Goal: Task Accomplishment & Management: Use online tool/utility

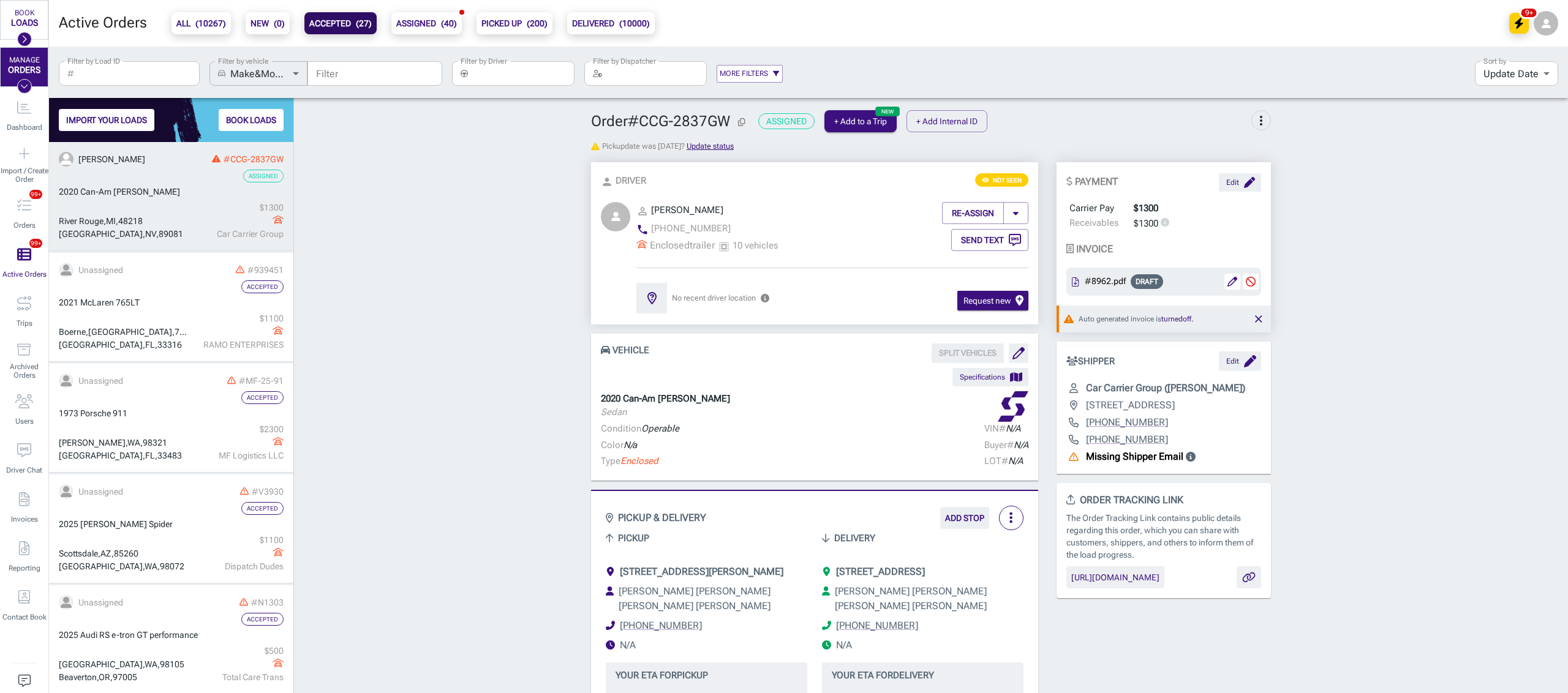
scroll to position [539, 232]
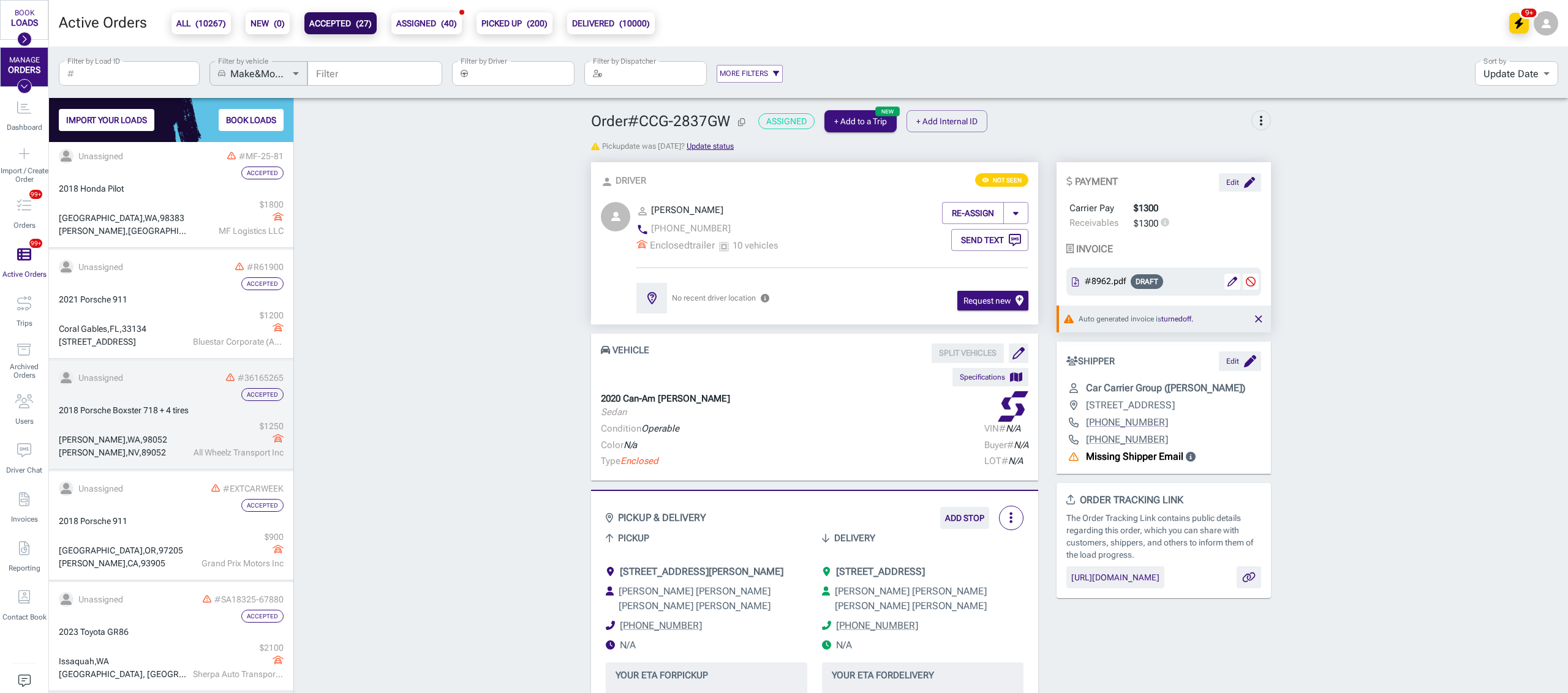
scroll to position [0, 0]
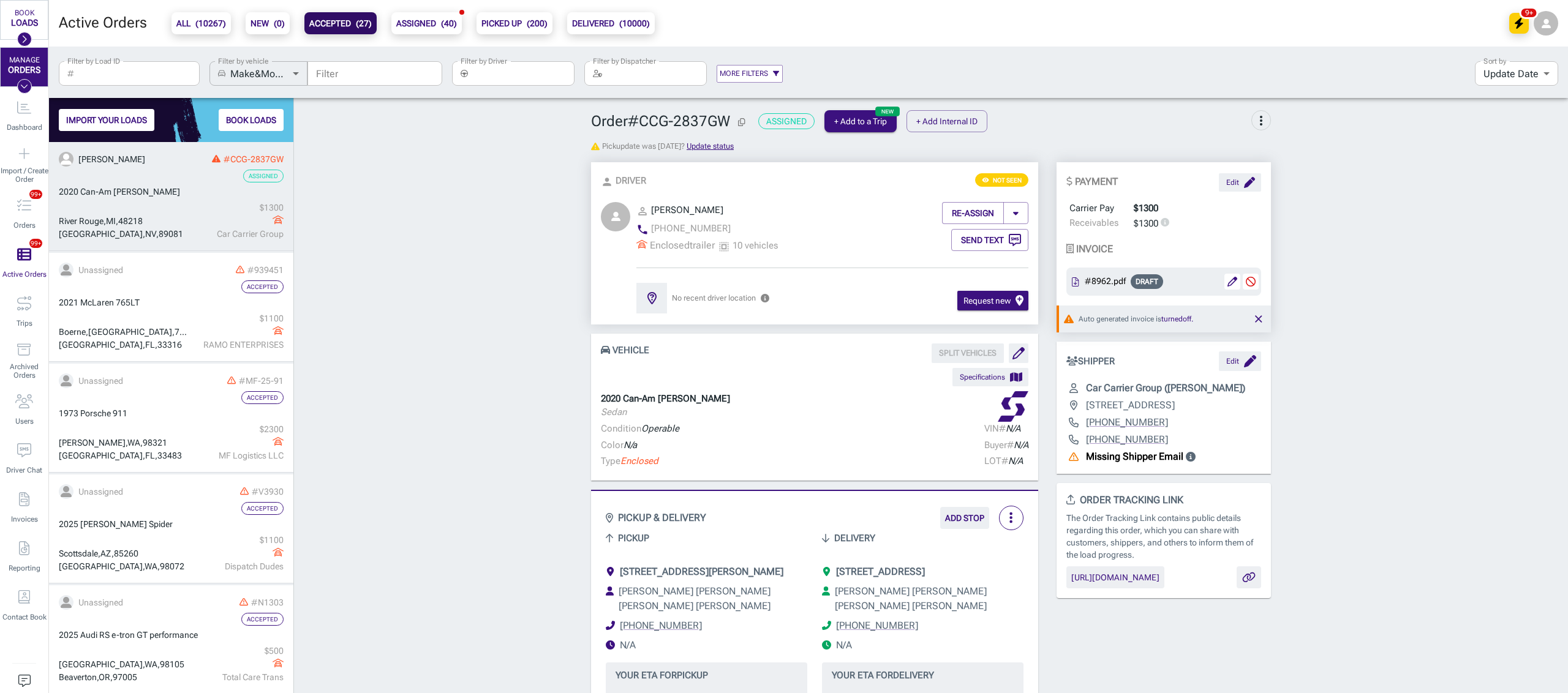
click at [211, 182] on div "Assigned" at bounding box center [171, 176] width 225 height 13
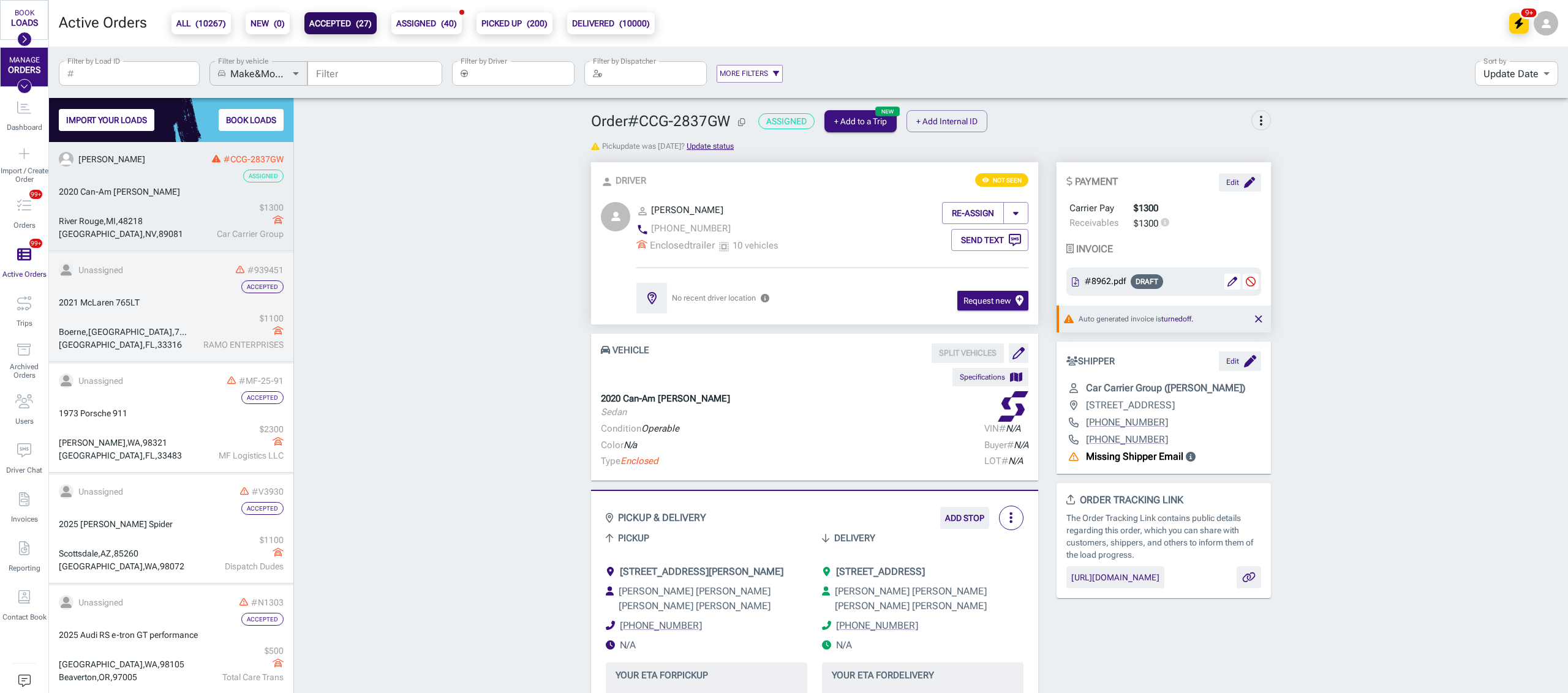
click at [185, 271] on div "#939451" at bounding box center [204, 270] width 157 height 13
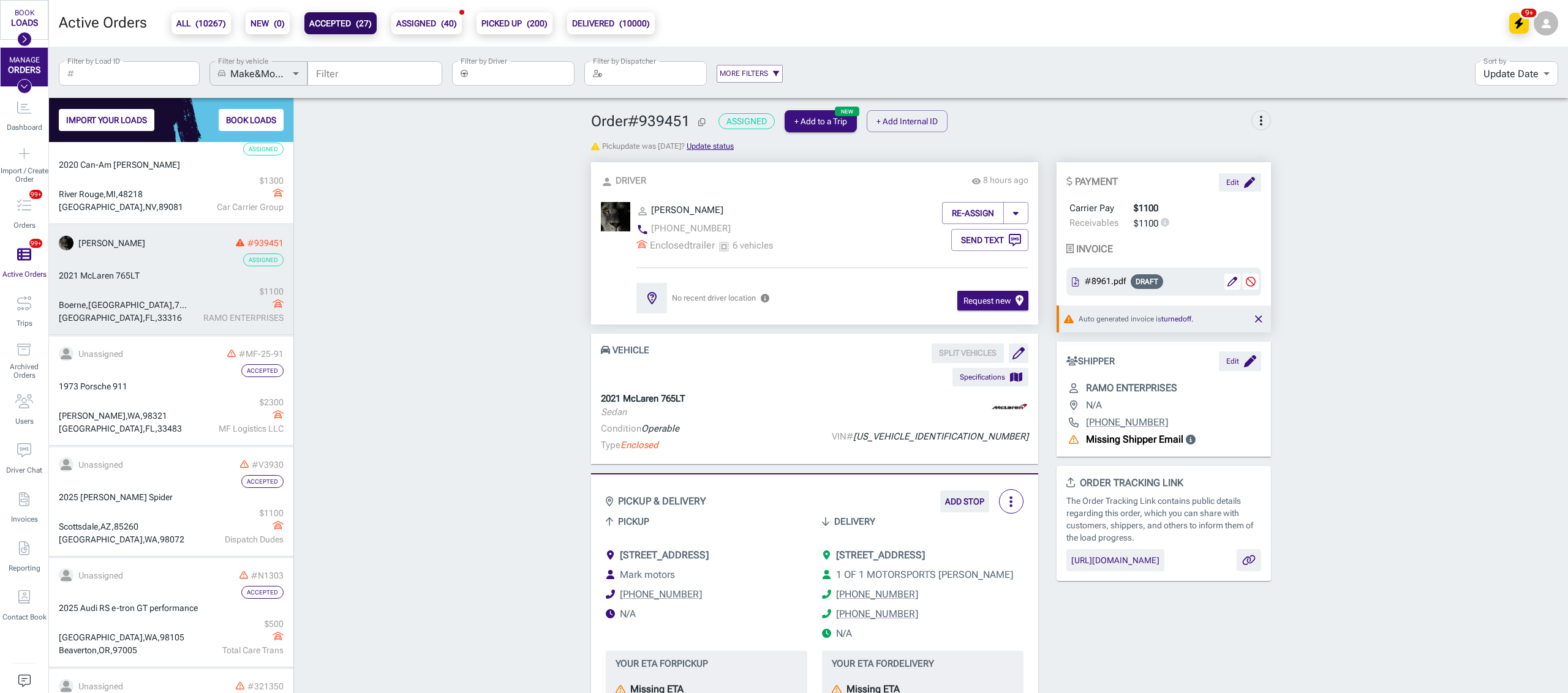
scroll to position [29, 0]
click at [510, 19] on b "PICKED UP ( 200 )" at bounding box center [514, 23] width 66 height 15
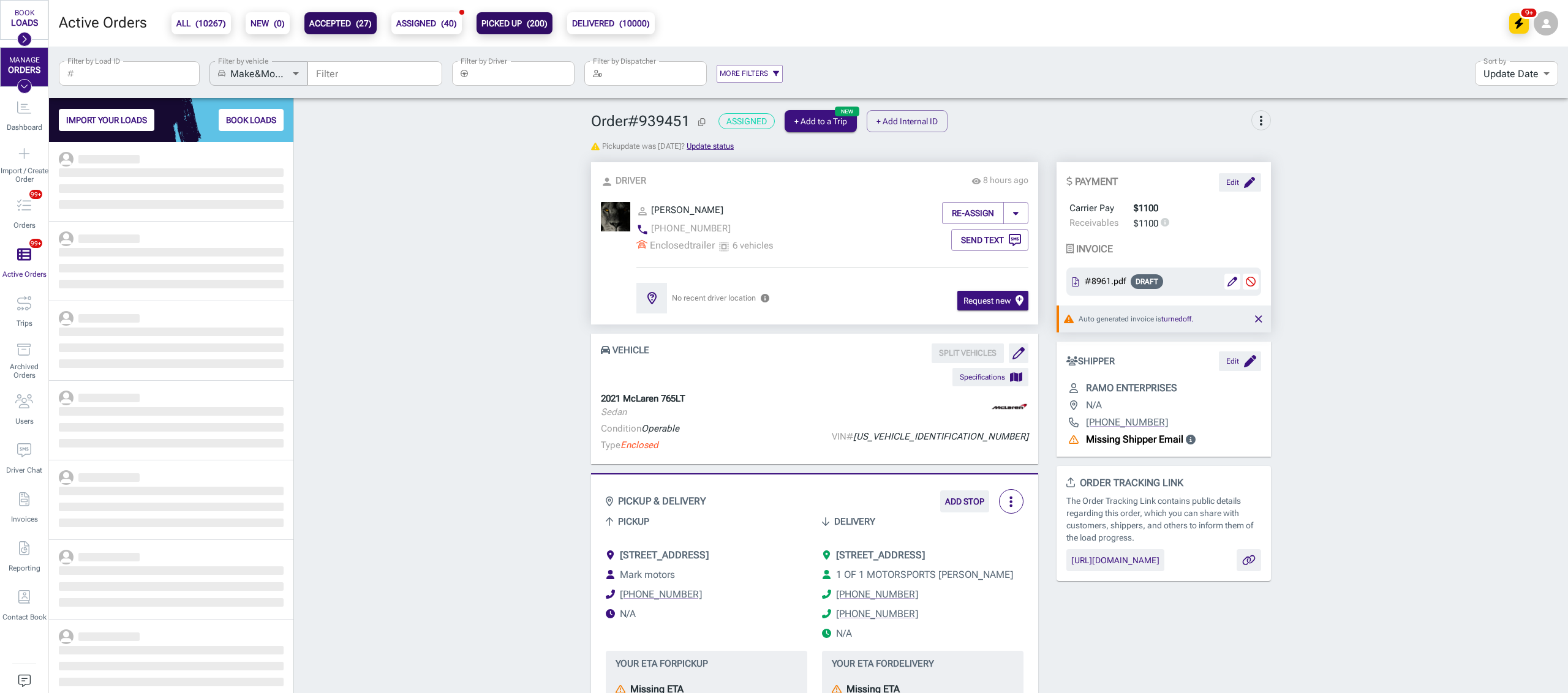
scroll to position [539, 232]
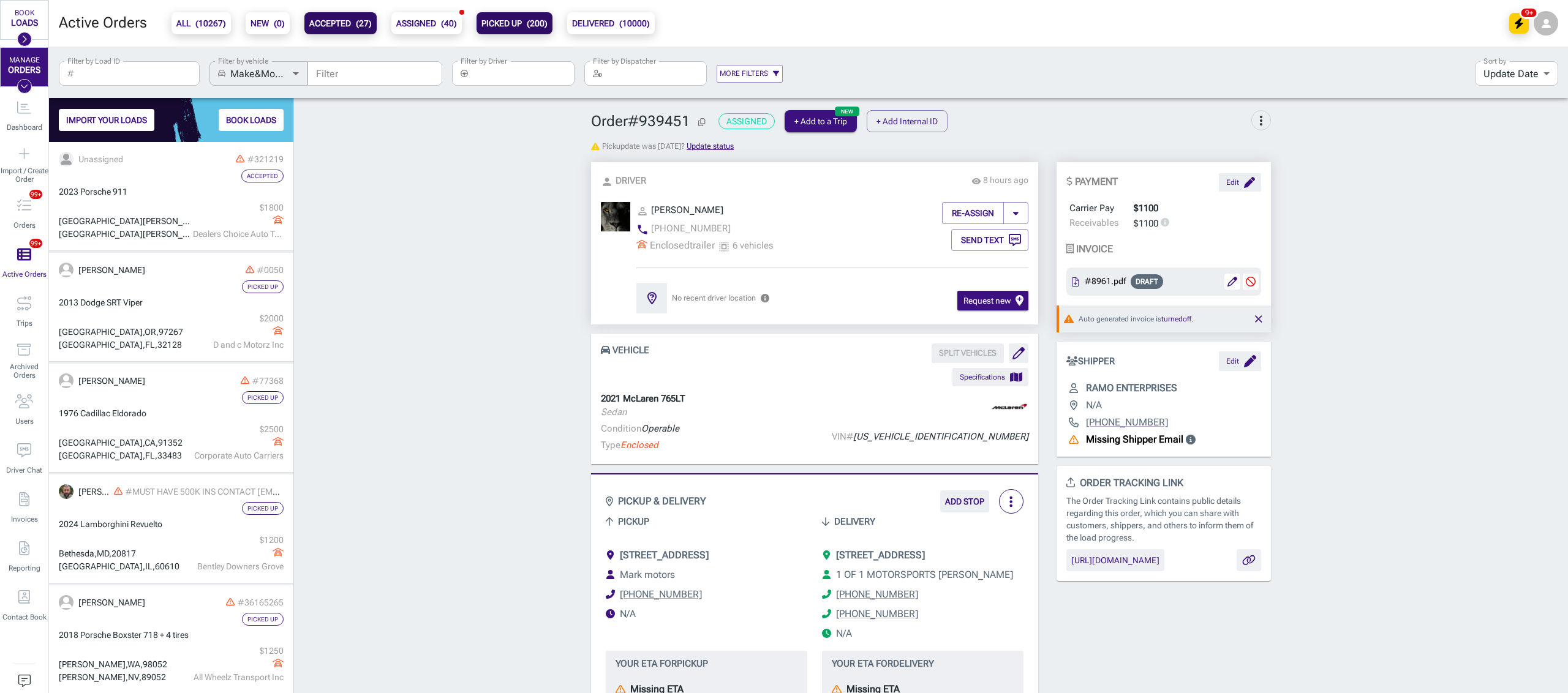
click at [490, 82] on input "Filter by Driver" at bounding box center [523, 73] width 102 height 25
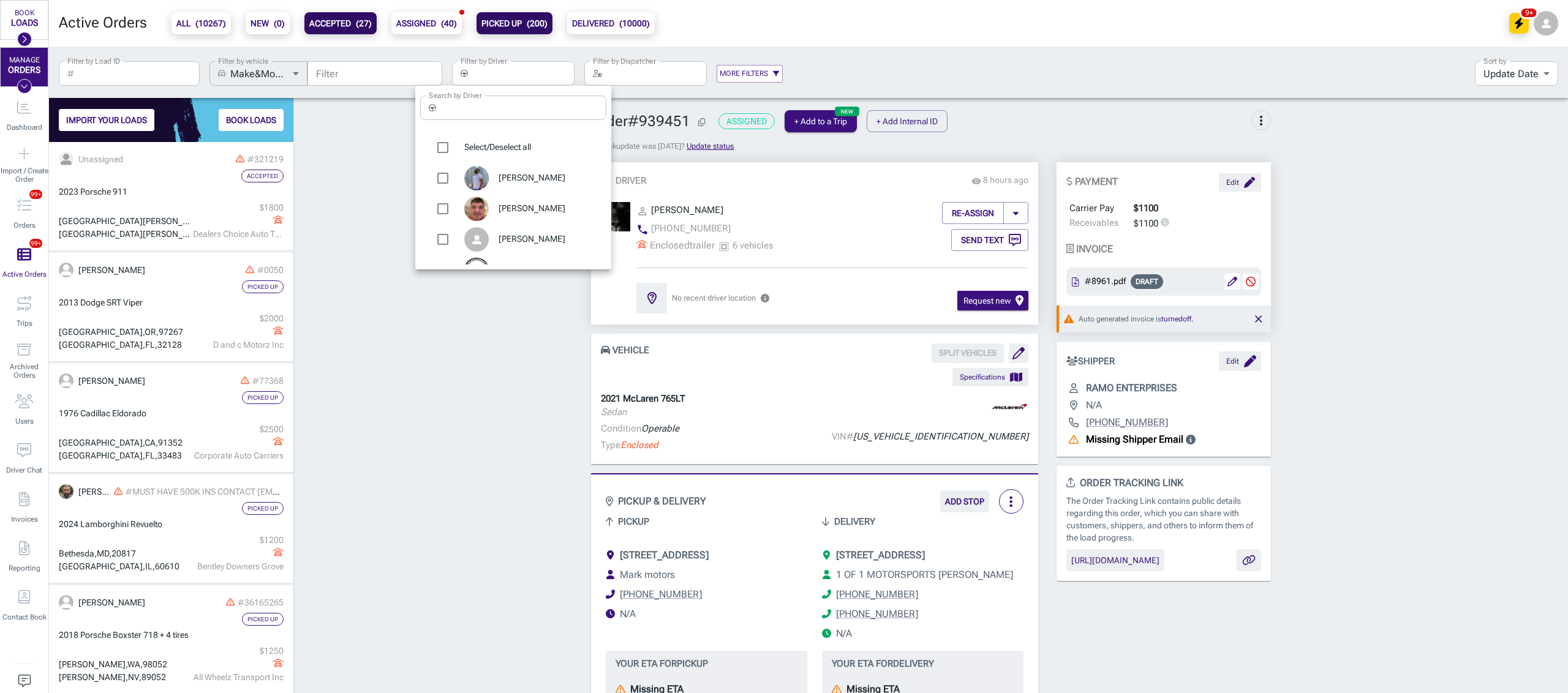
click at [489, 106] on input "Search by Driver" at bounding box center [523, 107] width 165 height 25
type input "ye"
click at [543, 179] on span "Yevhenii [PERSON_NAME]" at bounding box center [548, 180] width 98 height 25
type input "Yevhenii [PERSON_NAME]"
checkbox input "true"
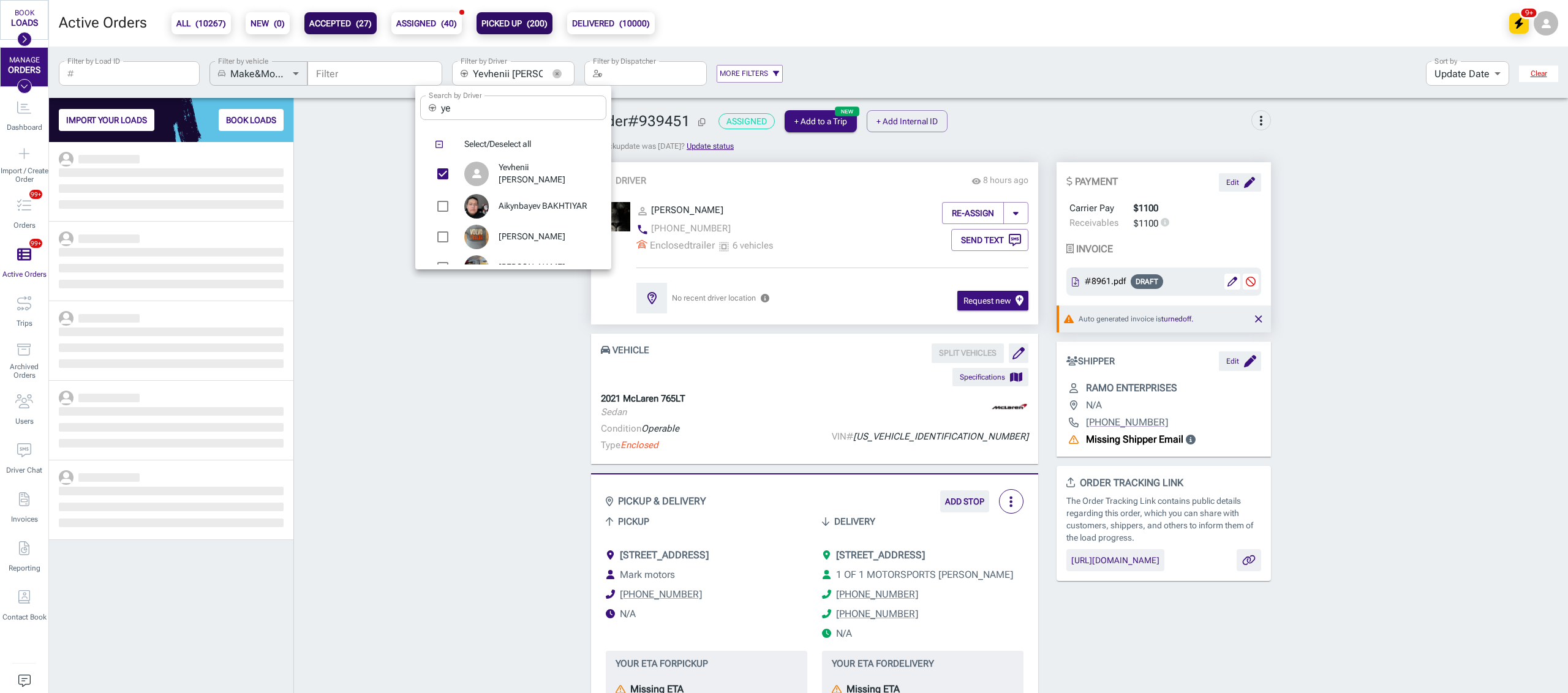
scroll to position [539, 232]
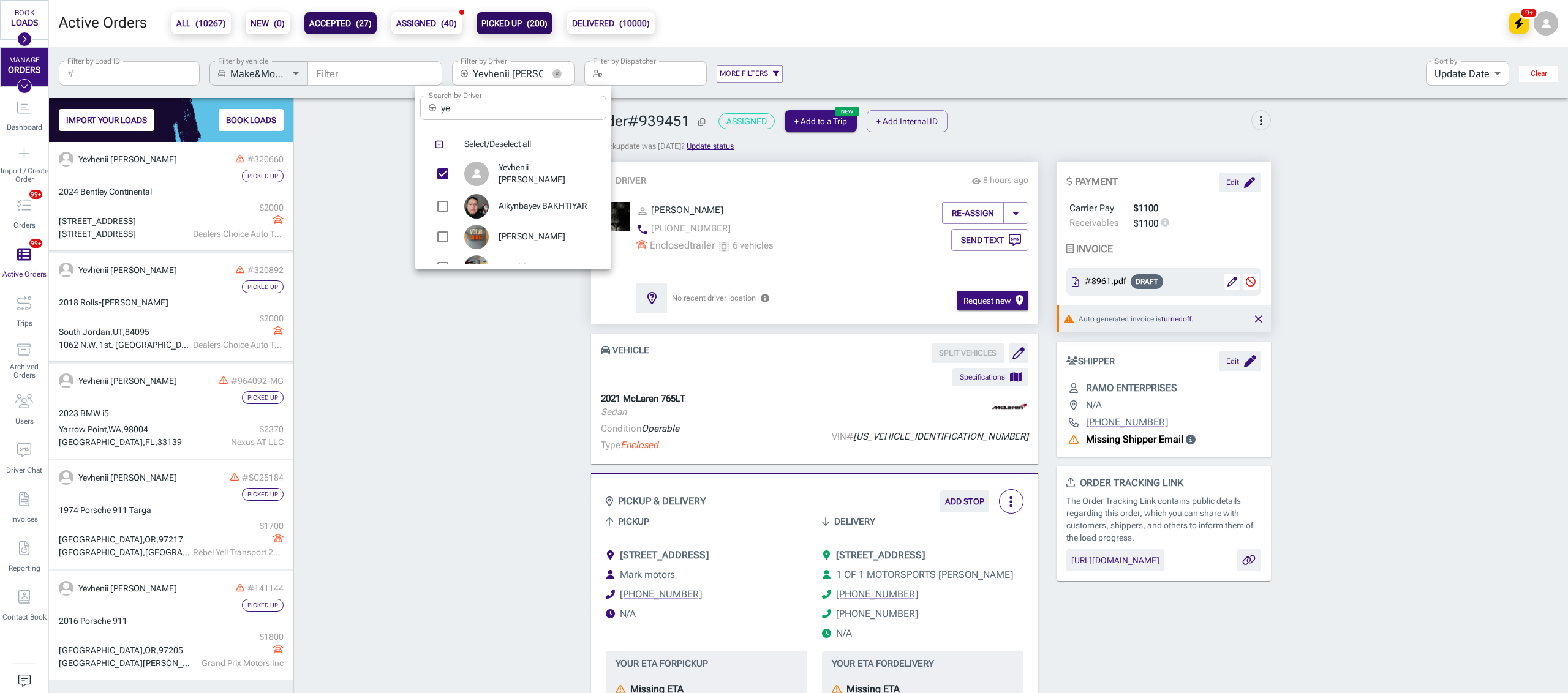
click at [323, 204] on div at bounding box center [784, 346] width 1568 height 693
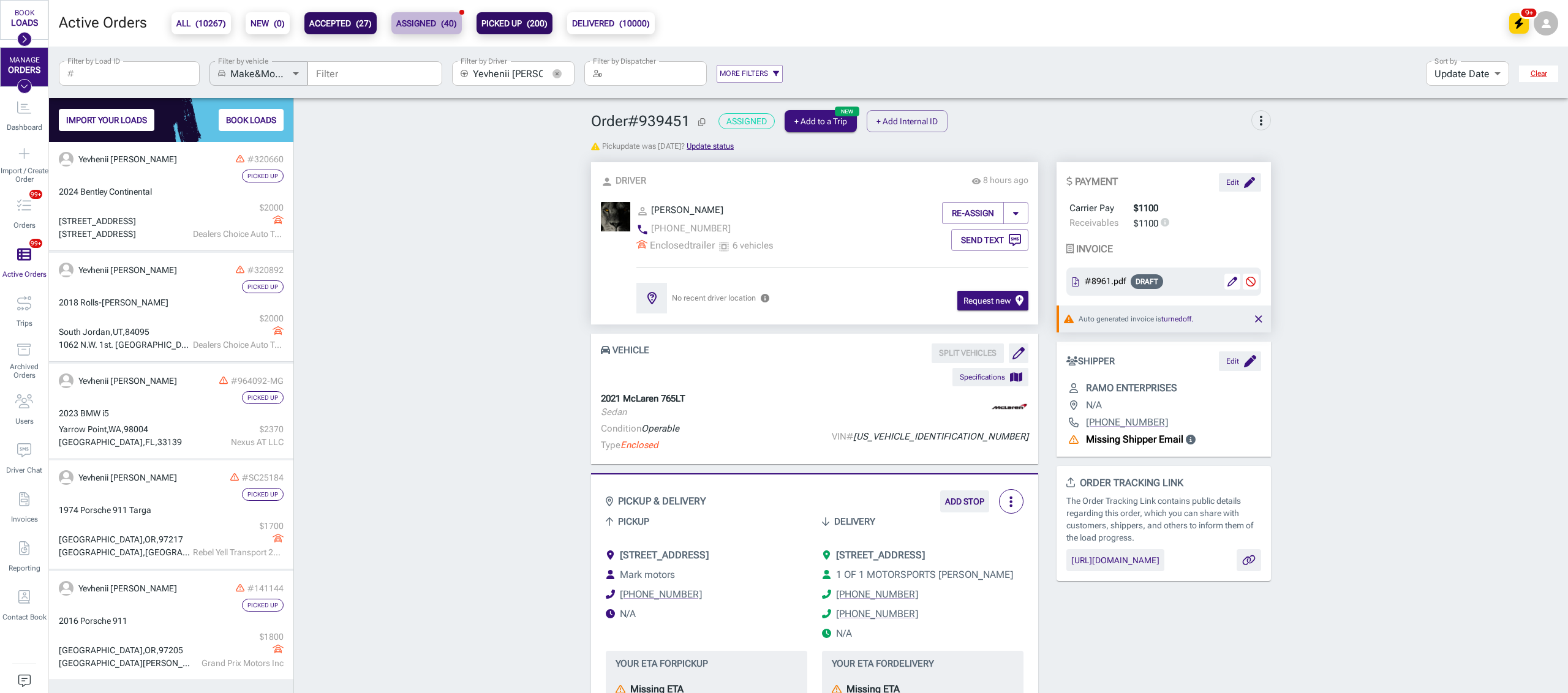
click at [392, 26] on button "ASSIGNED ( 40 )" at bounding box center [427, 23] width 71 height 22
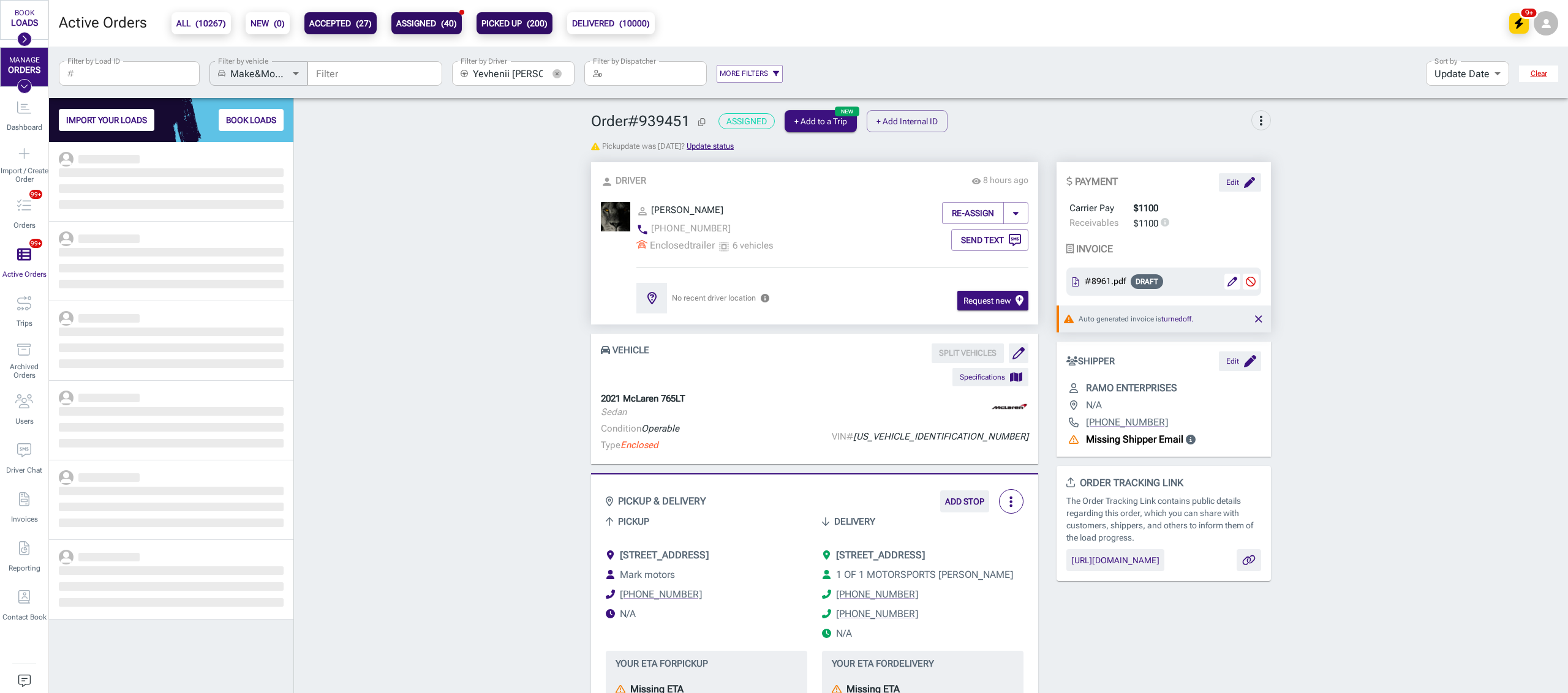
scroll to position [539, 232]
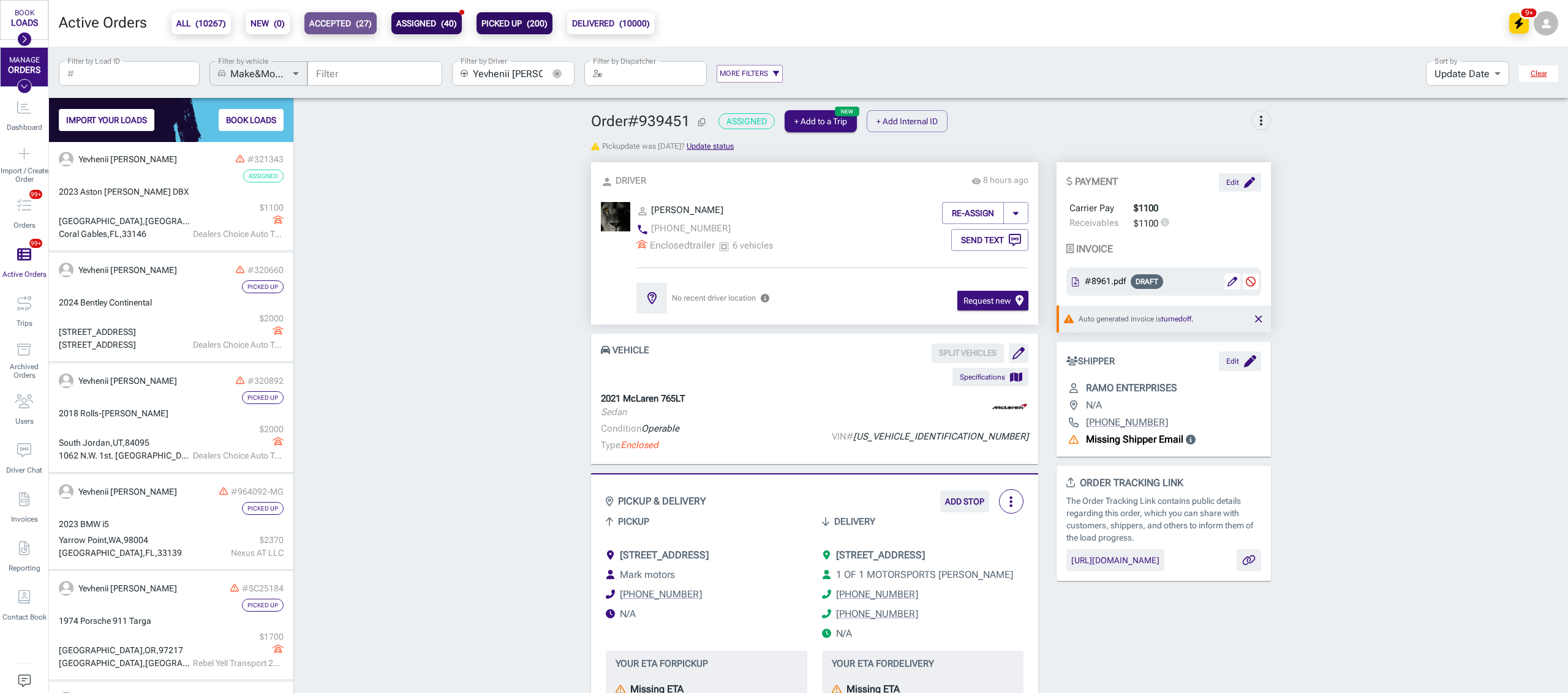
click at [340, 22] on b "ACCEPTED ( 27 )" at bounding box center [341, 23] width 63 height 15
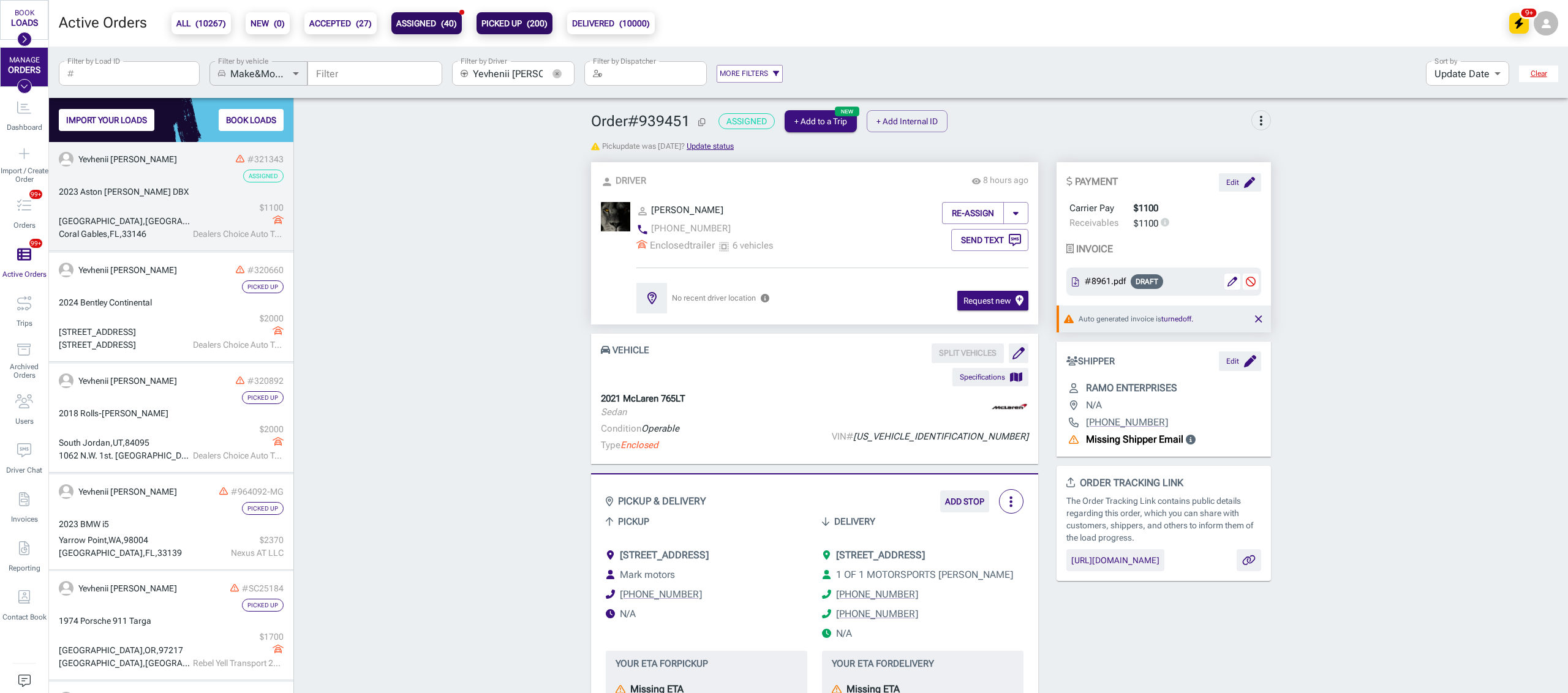
scroll to position [539, 232]
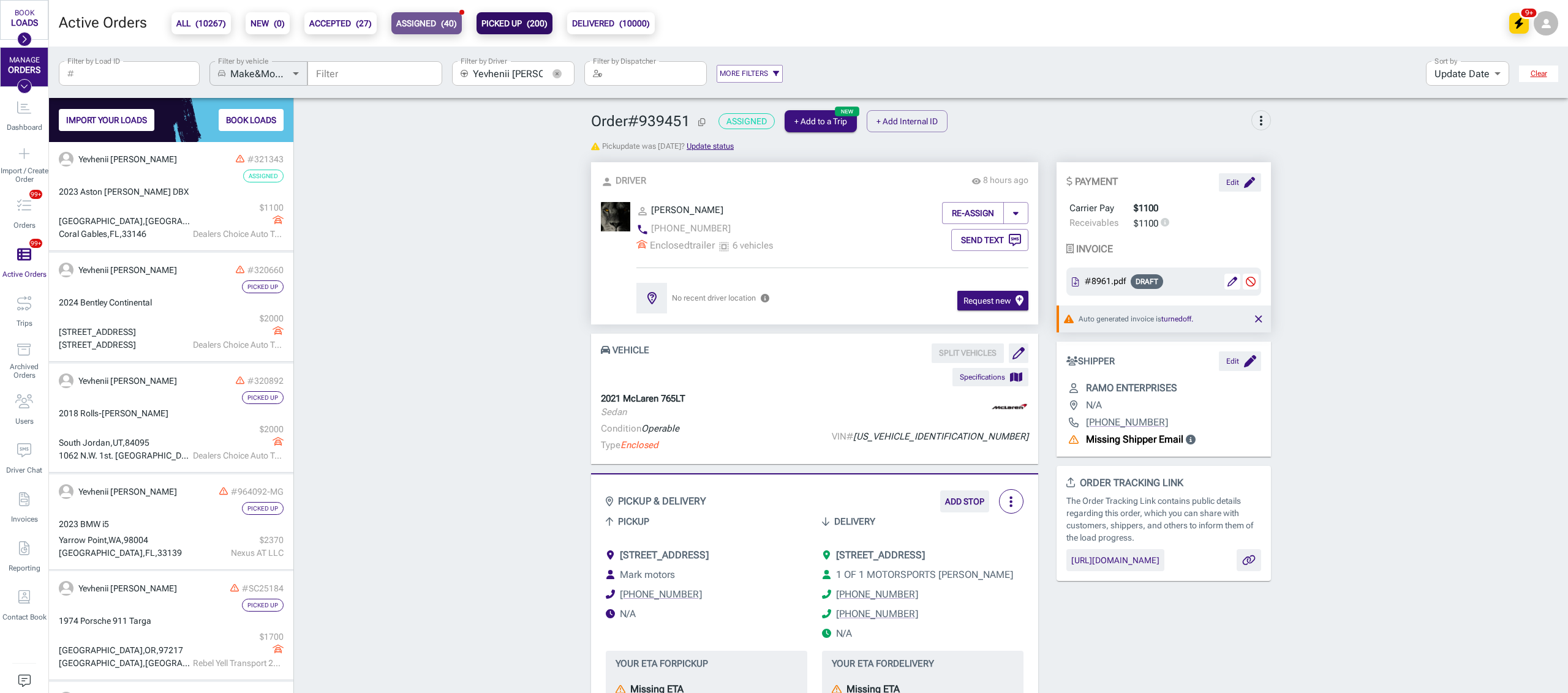
click at [442, 16] on b "ASSIGNED ( 40 )" at bounding box center [427, 23] width 61 height 15
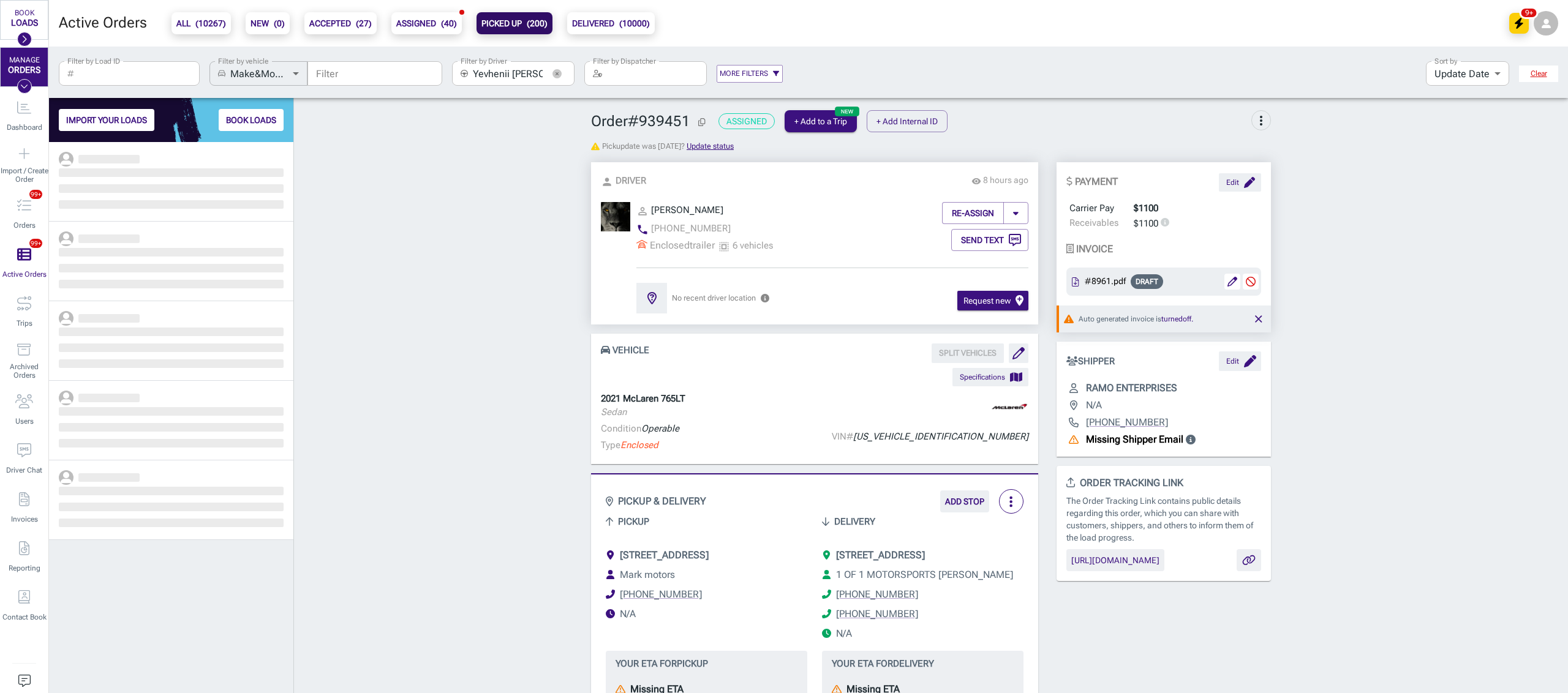
scroll to position [539, 232]
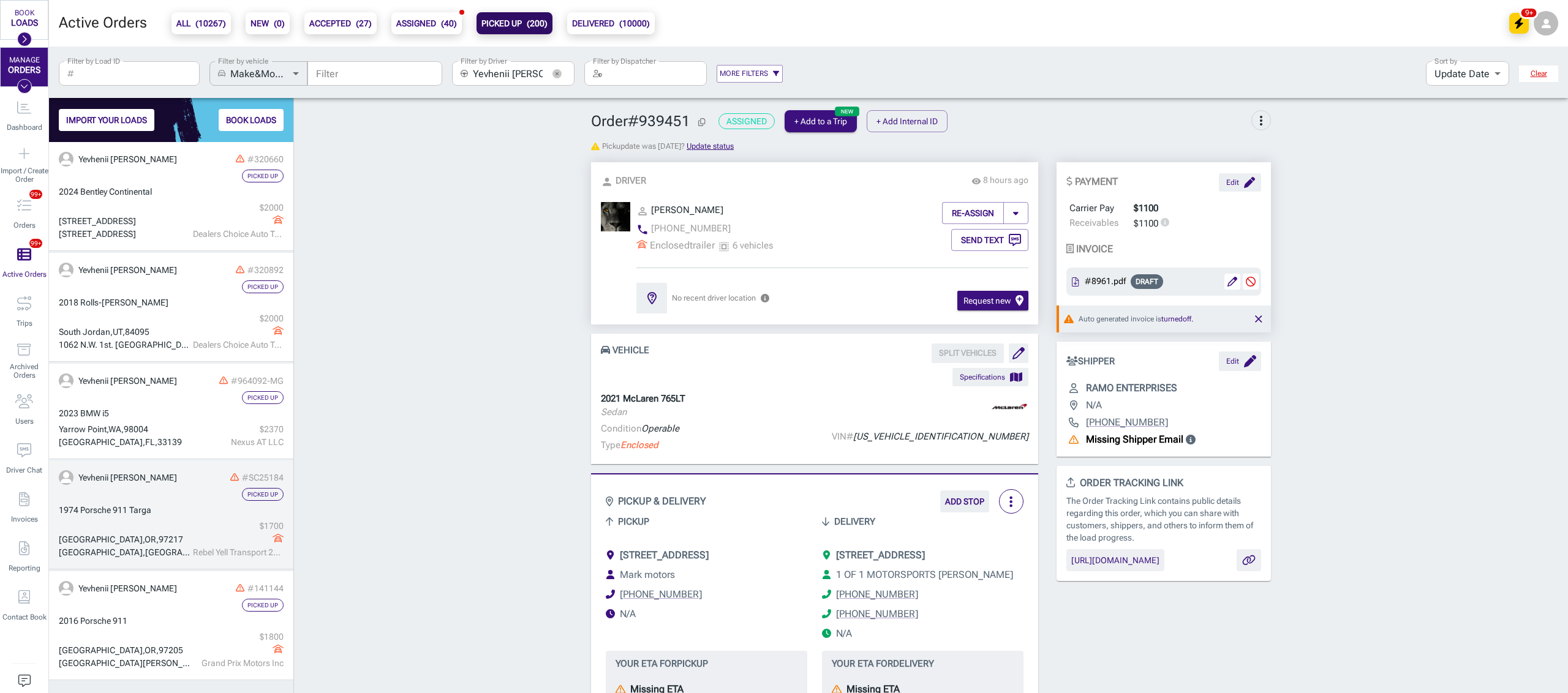
click at [184, 531] on div "[GEOGRAPHIC_DATA] $ 1700 Rebel Yell Transport 2002" at bounding box center [171, 539] width 225 height 39
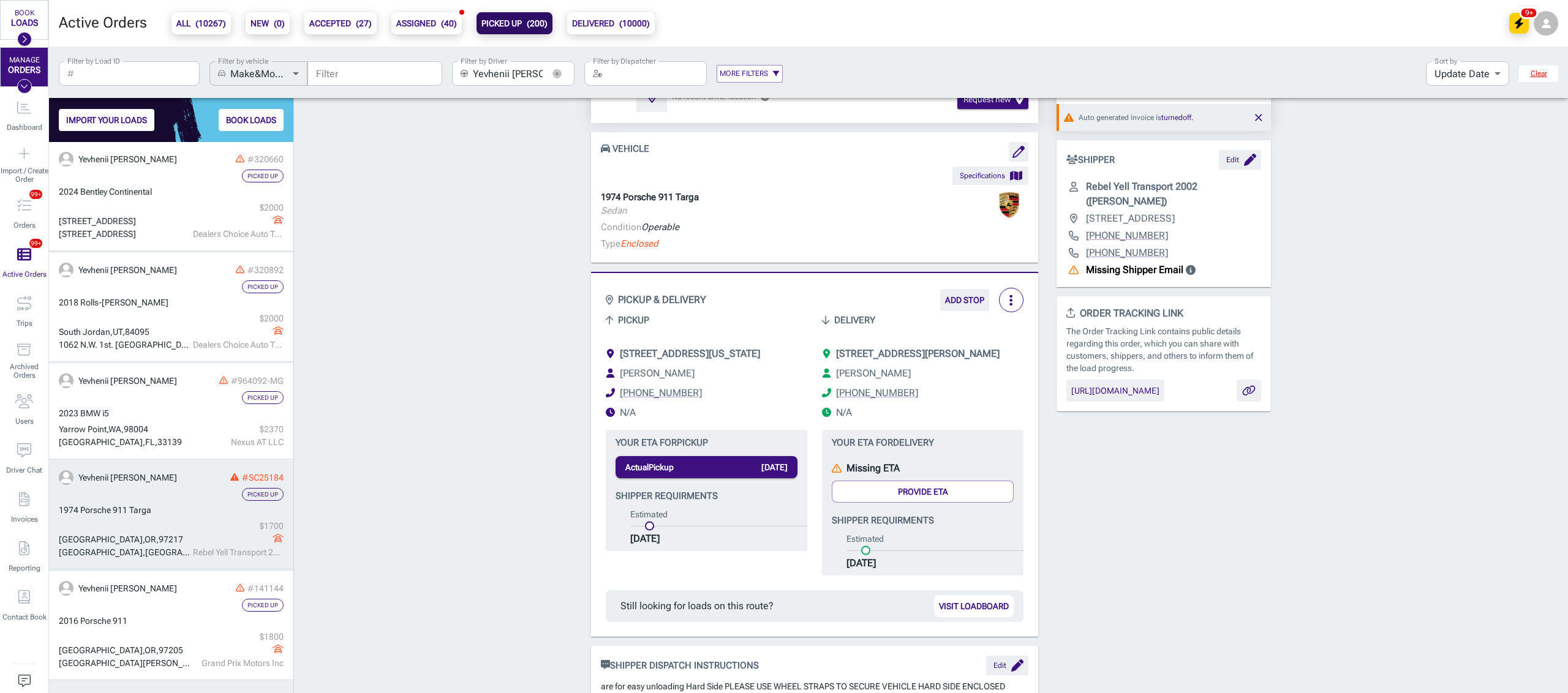
scroll to position [199, 0]
drag, startPoint x: 828, startPoint y: 340, endPoint x: 857, endPoint y: 371, distance: 42.4
click at [857, 371] on div "[STREET_ADDRESS][PERSON_NAME][PERSON_NAME] [PHONE_NUMBER] N/A" at bounding box center [915, 384] width 216 height 98
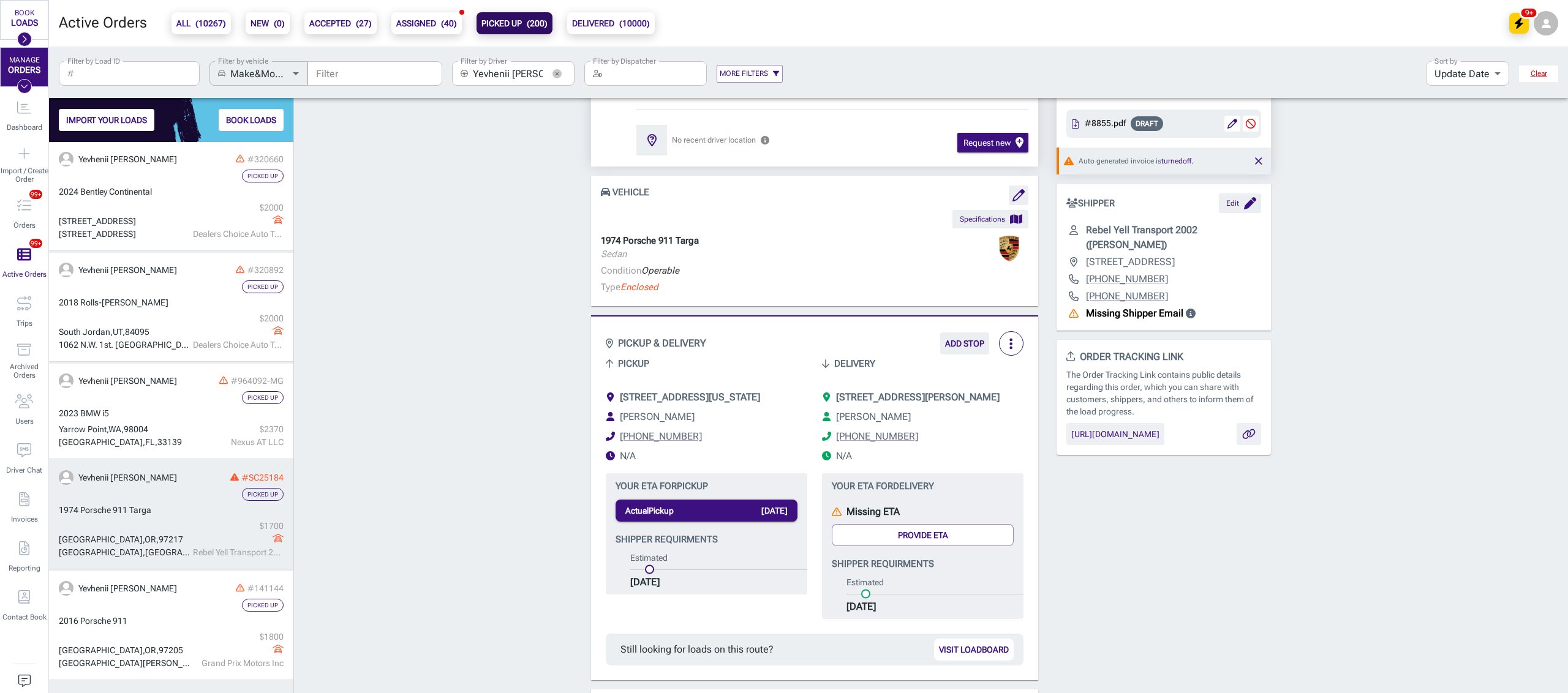
scroll to position [123, 0]
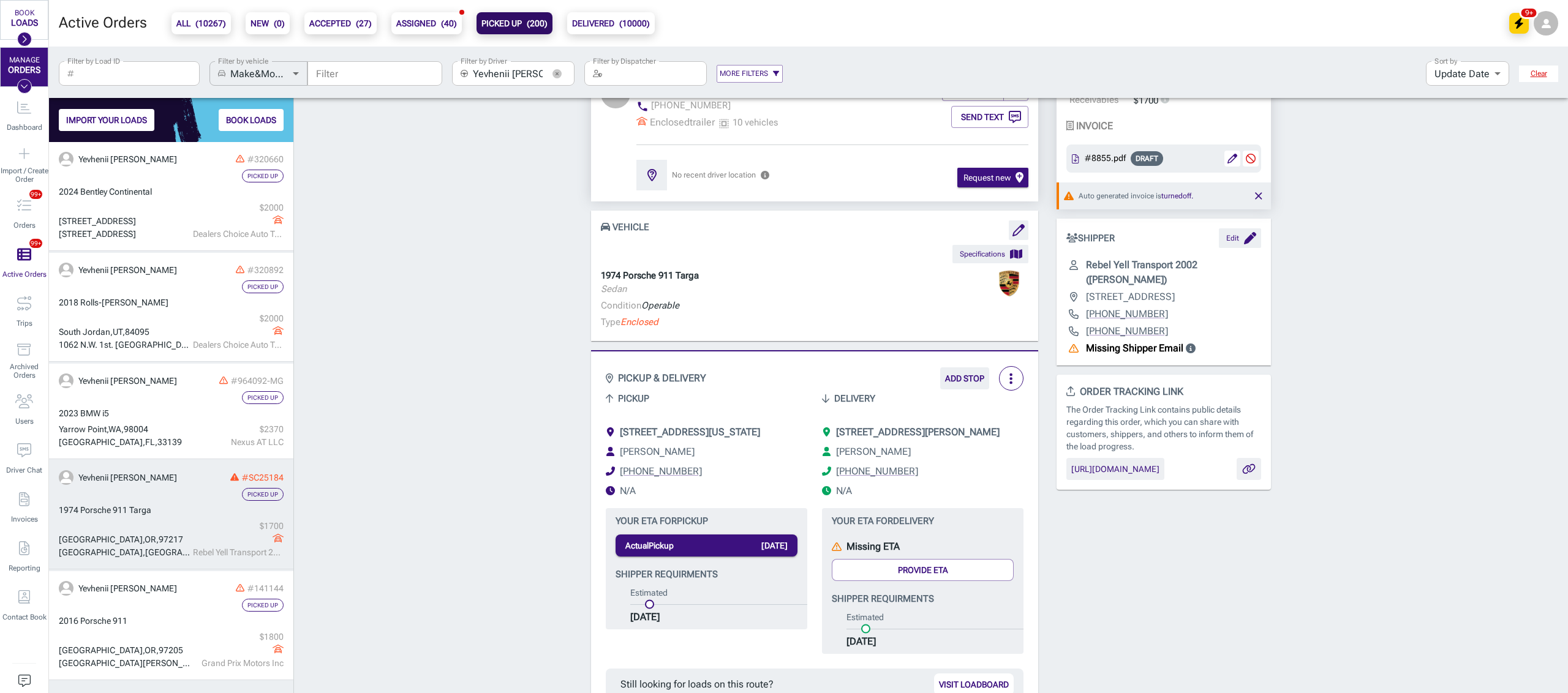
click at [556, 74] on icon "button" at bounding box center [556, 73] width 3 height 3
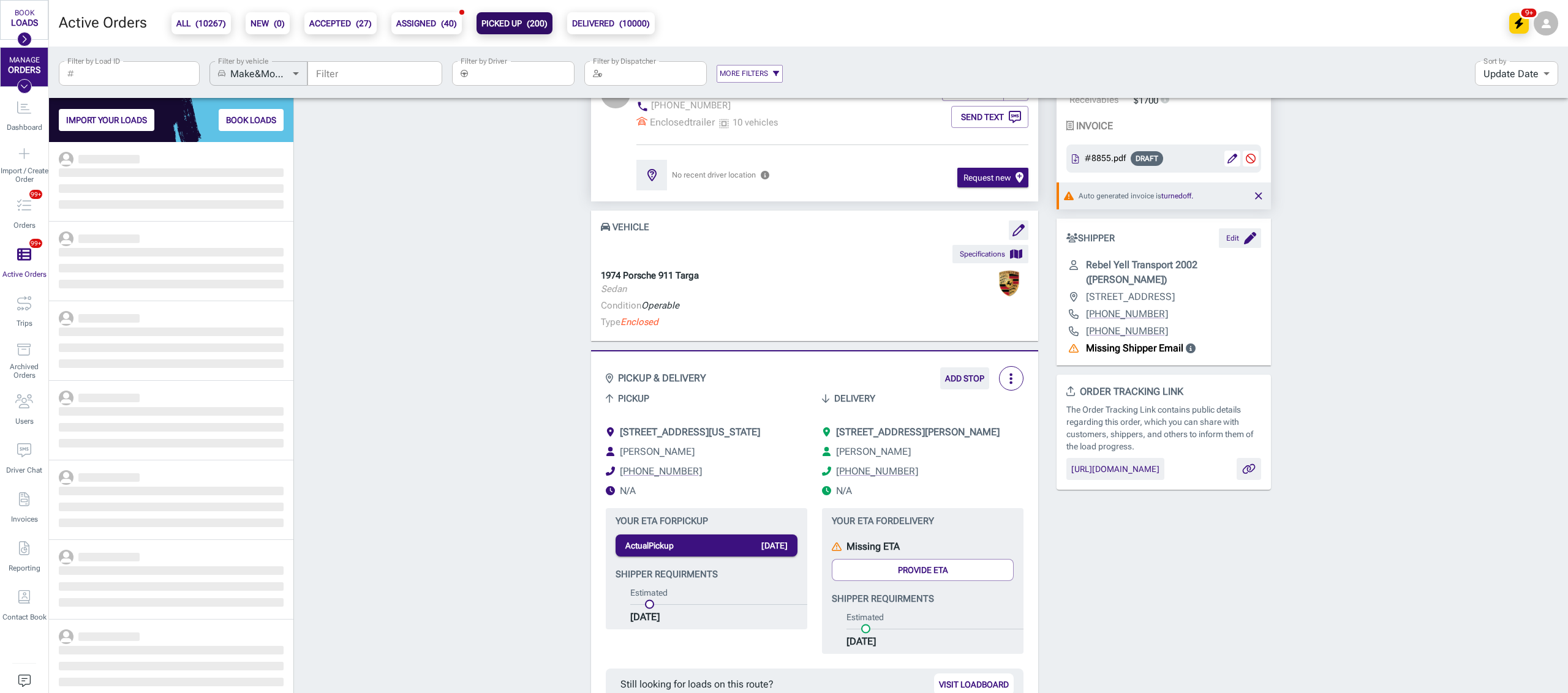
scroll to position [539, 232]
click at [540, 74] on input "Filter by Driver" at bounding box center [523, 73] width 102 height 25
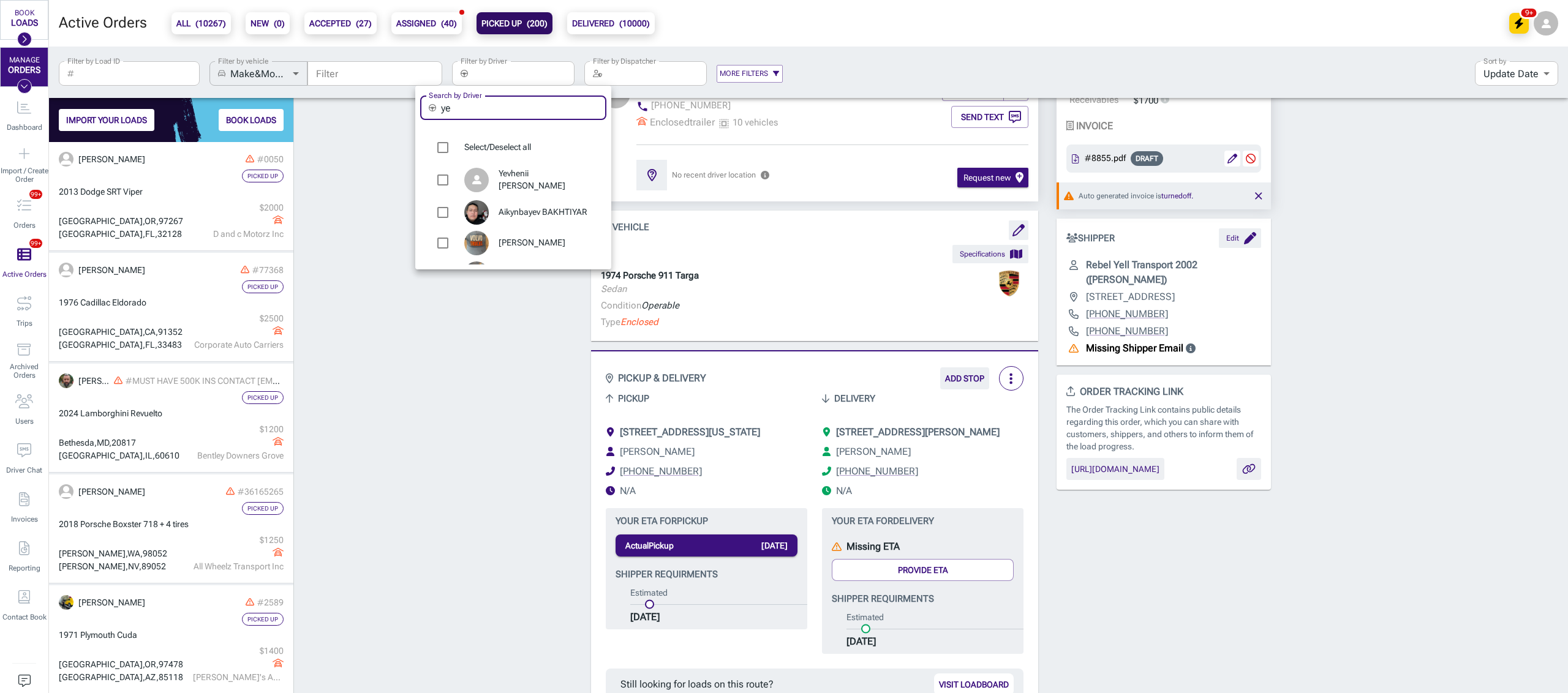
drag, startPoint x: 464, startPoint y: 116, endPoint x: 425, endPoint y: 102, distance: 41.4
click at [425, 102] on div "​ ye Search by Driver" at bounding box center [514, 107] width 187 height 25
type input "v"
click at [411, 35] on div at bounding box center [784, 346] width 1568 height 693
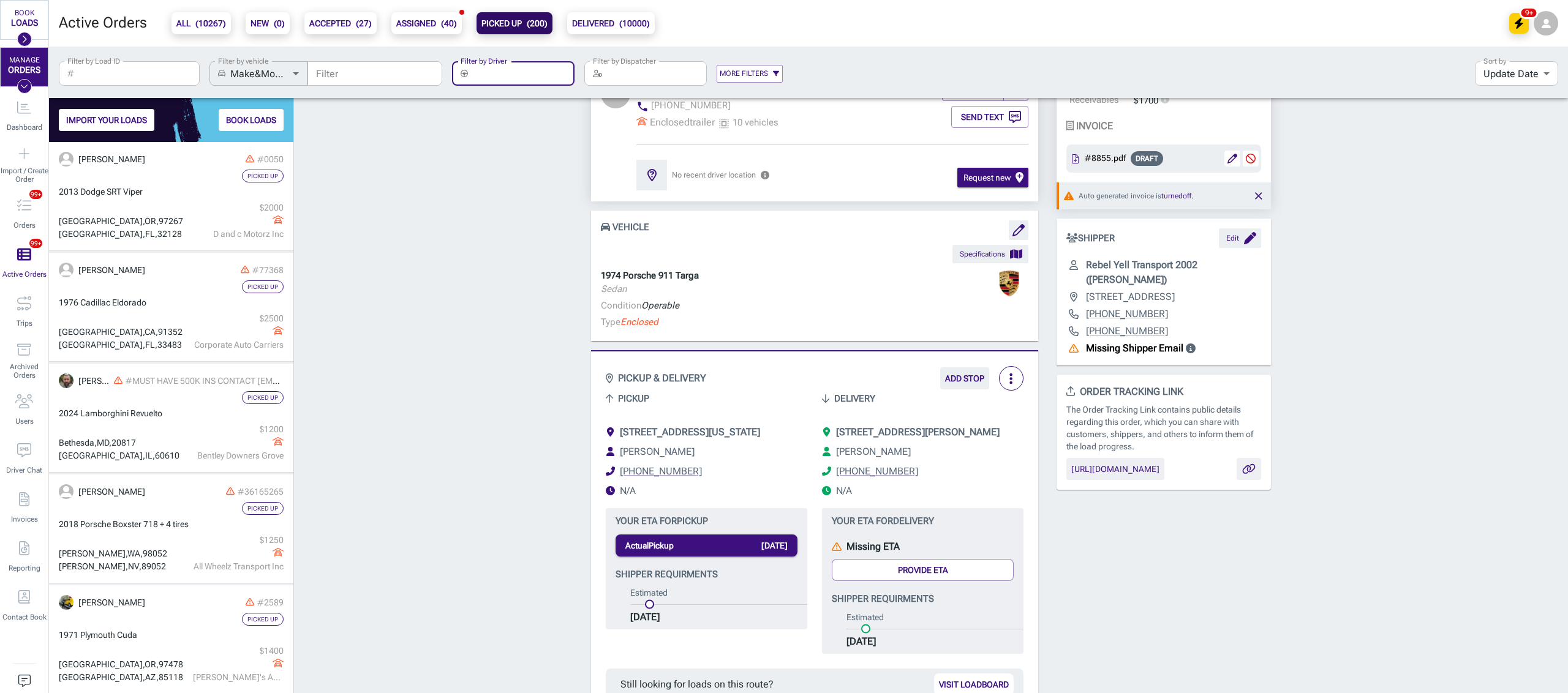
click at [413, 17] on b "ASSIGNED ( 40 )" at bounding box center [427, 23] width 61 height 15
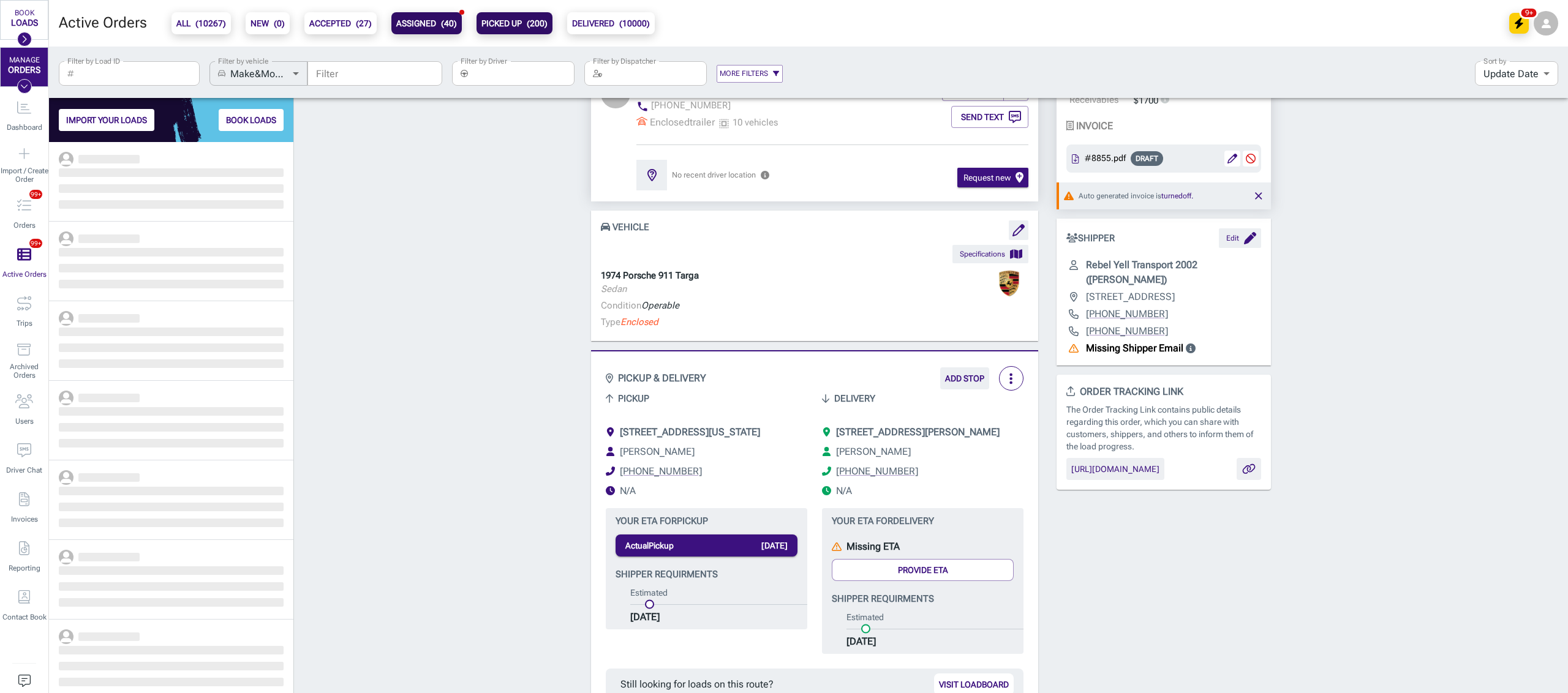
scroll to position [539, 232]
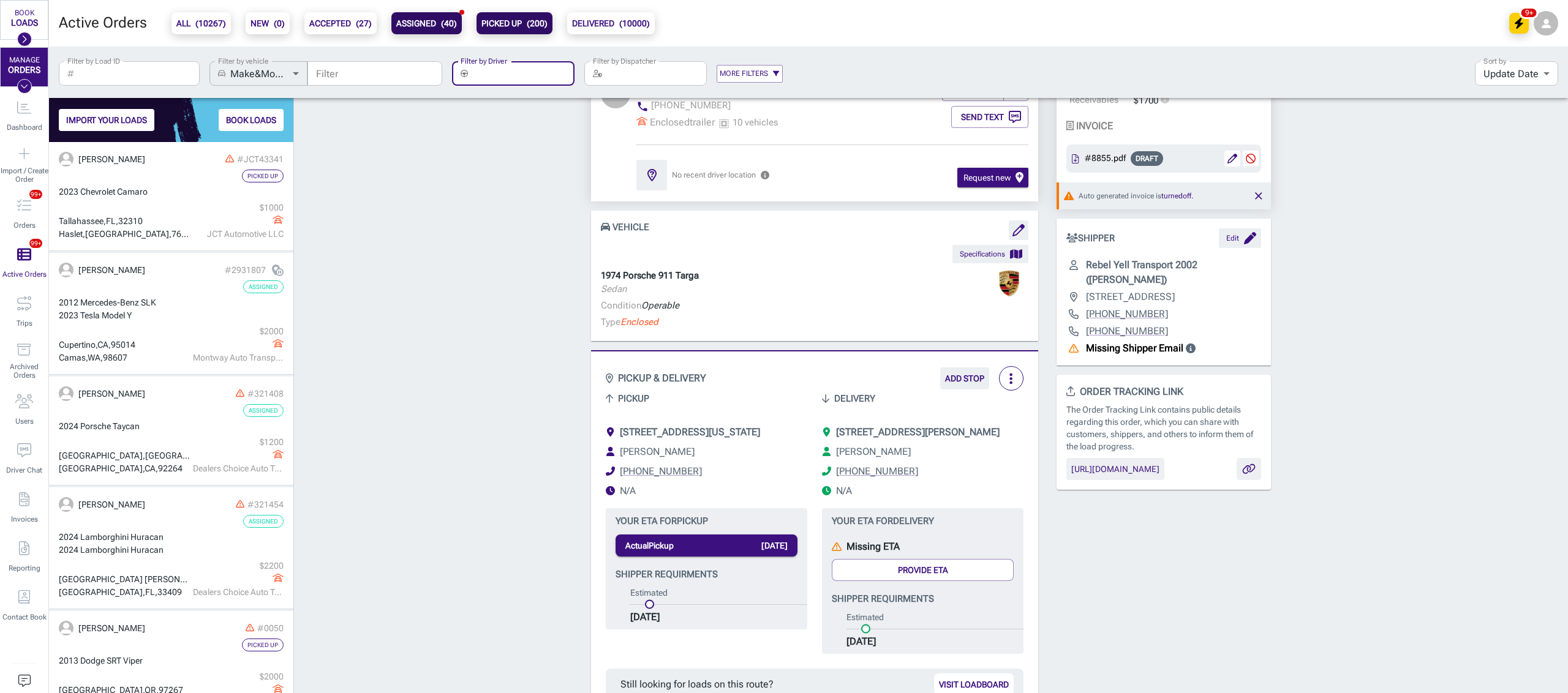
click at [511, 70] on input "Filter by Driver" at bounding box center [523, 73] width 102 height 25
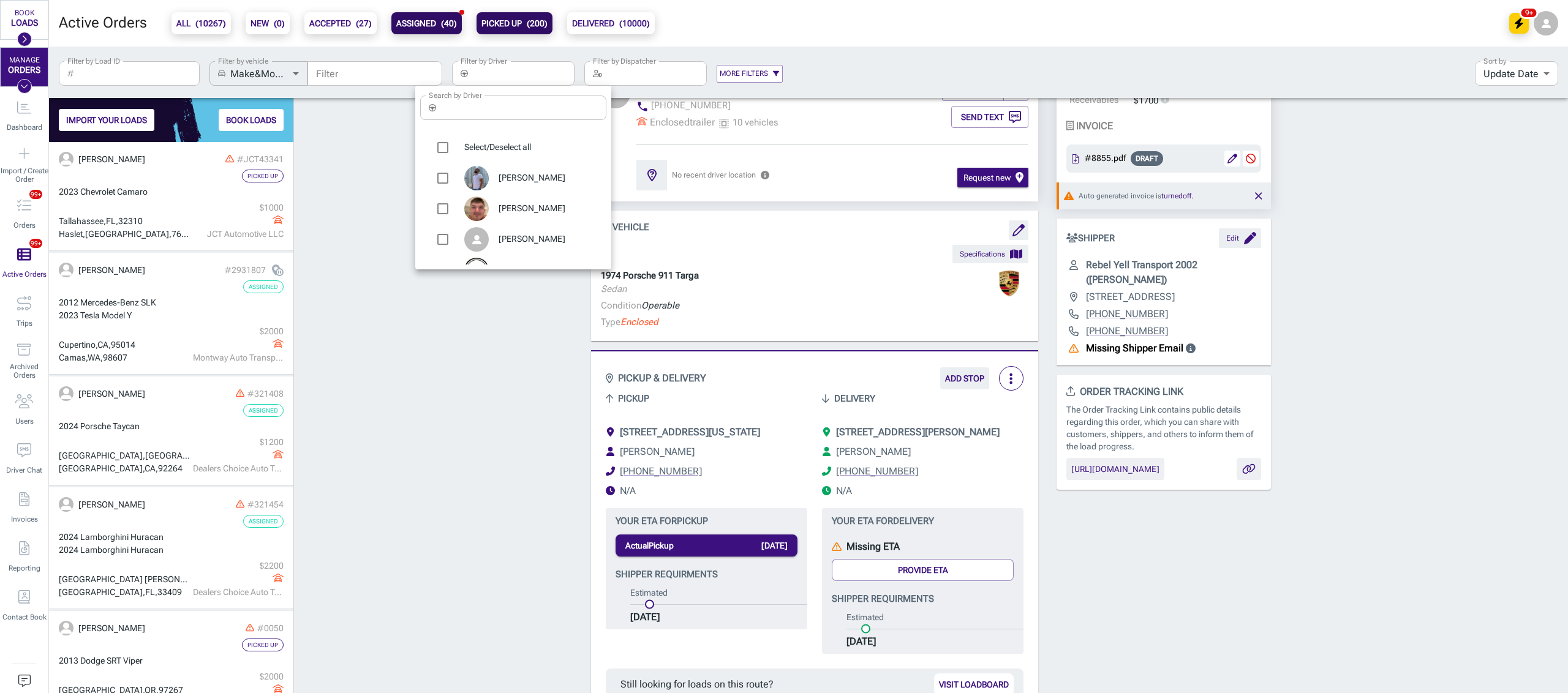
click at [460, 115] on input "Search by Driver" at bounding box center [523, 107] width 165 height 25
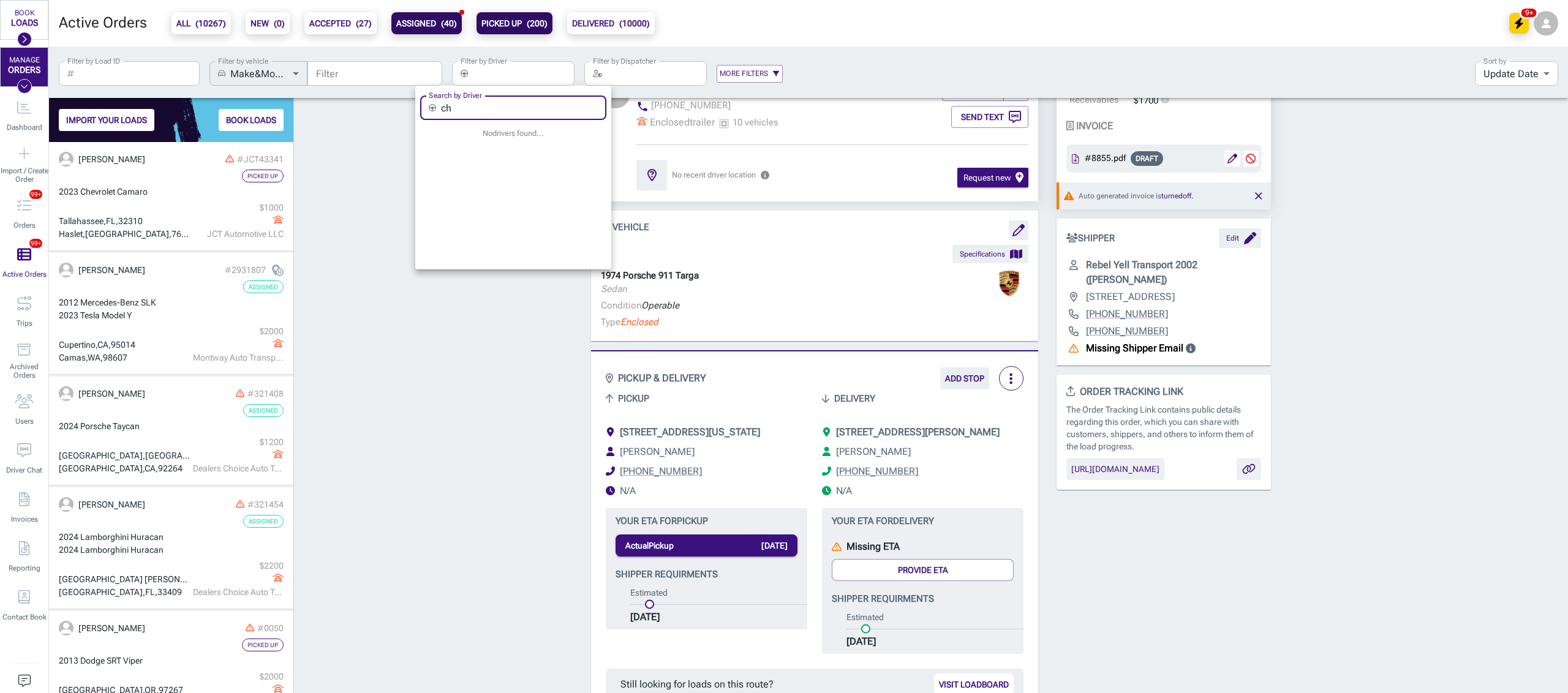
type input "c"
click at [416, 22] on div at bounding box center [784, 346] width 1568 height 693
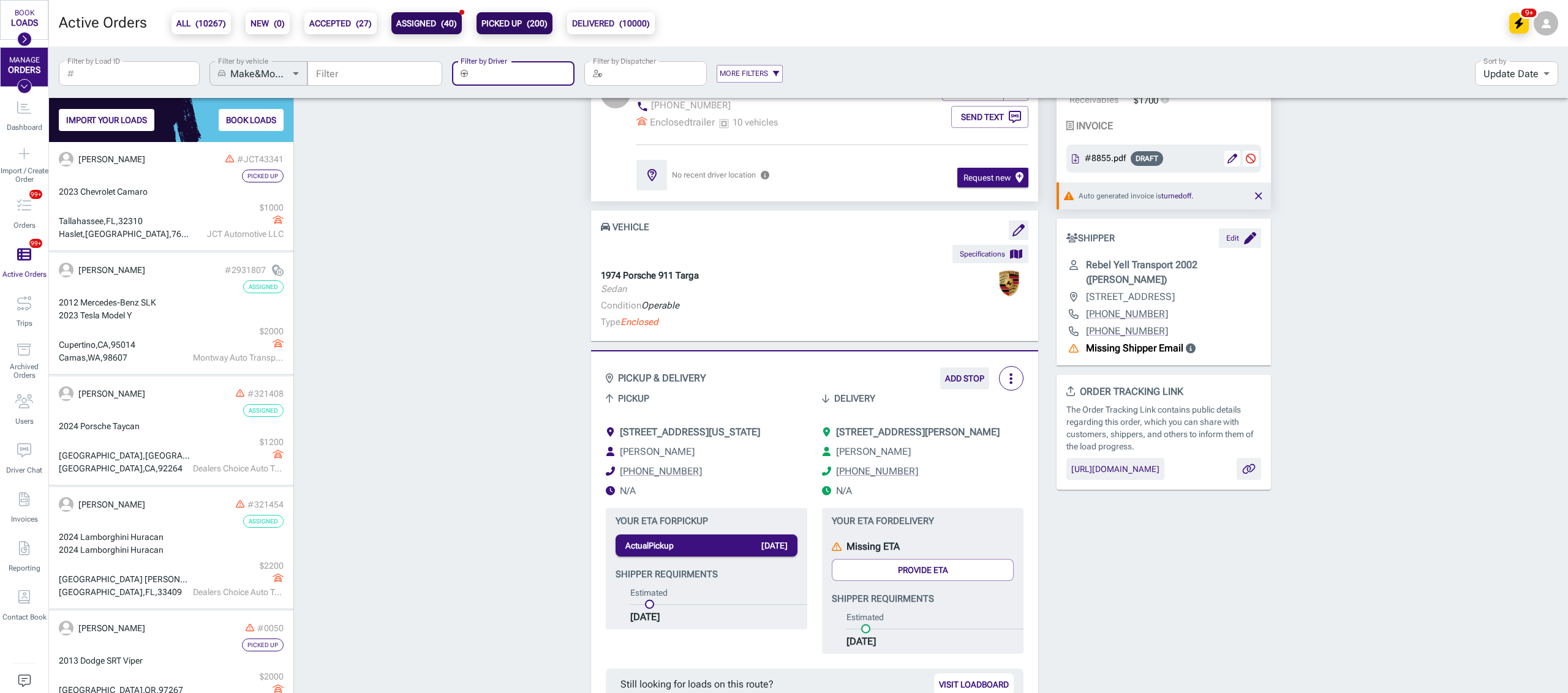
click at [421, 24] on b "ASSIGNED ( 40 )" at bounding box center [427, 23] width 61 height 15
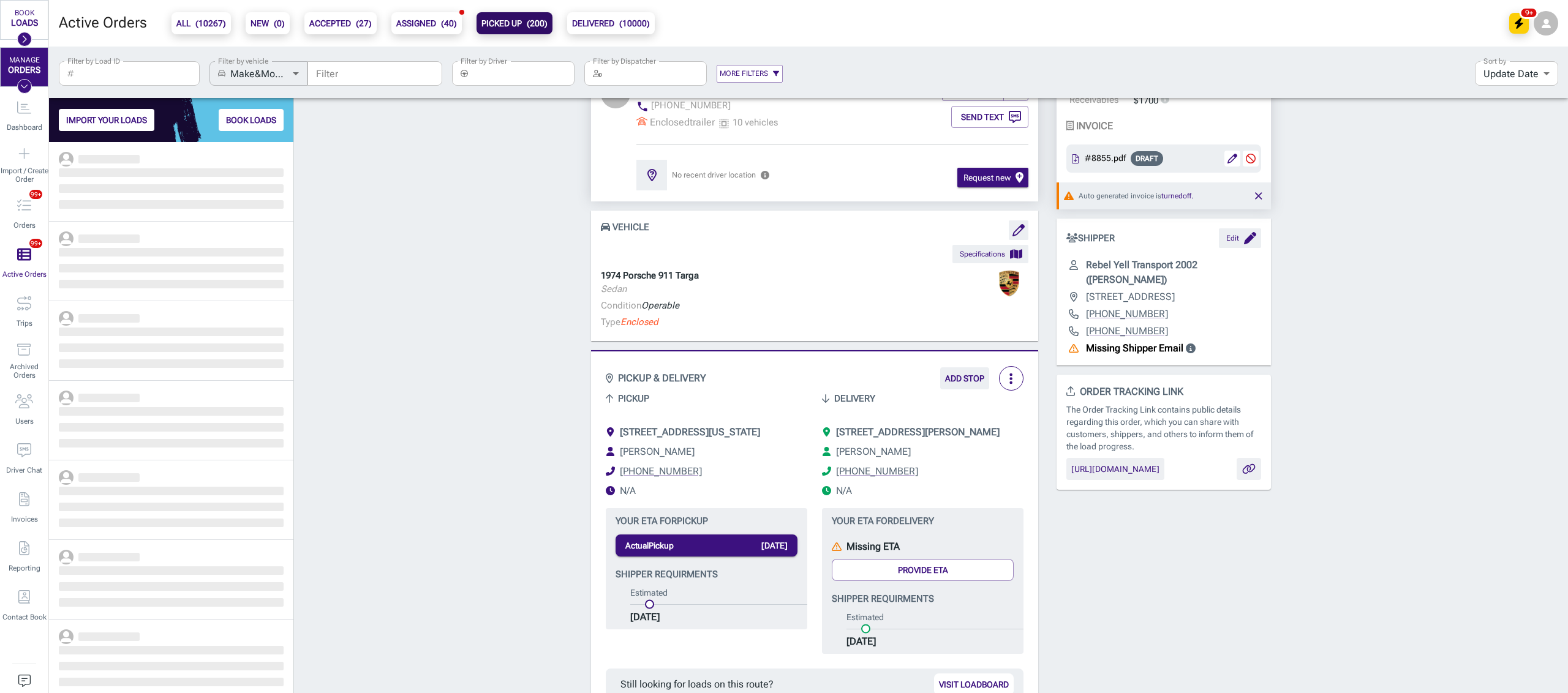
scroll to position [539, 232]
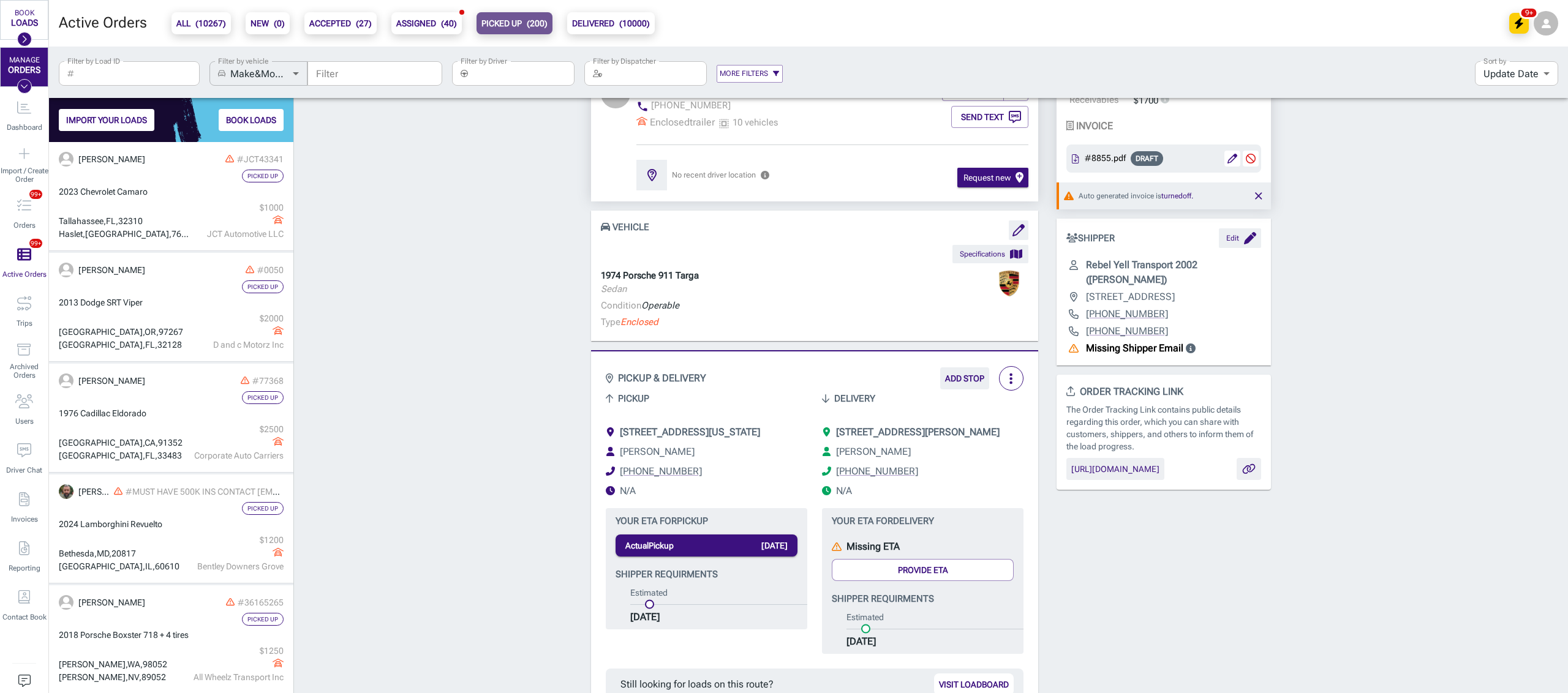
click at [508, 28] on b "PICKED UP ( 200 )" at bounding box center [514, 23] width 66 height 15
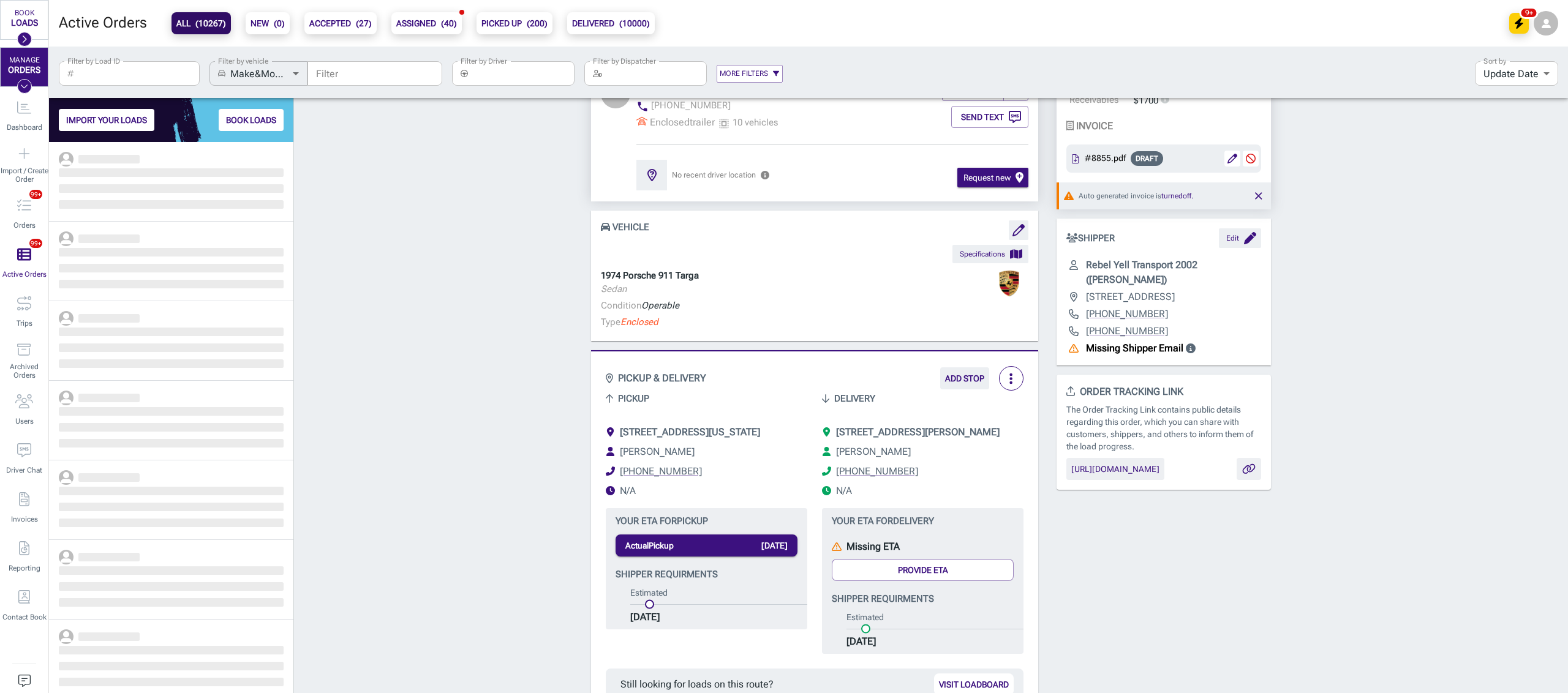
scroll to position [539, 232]
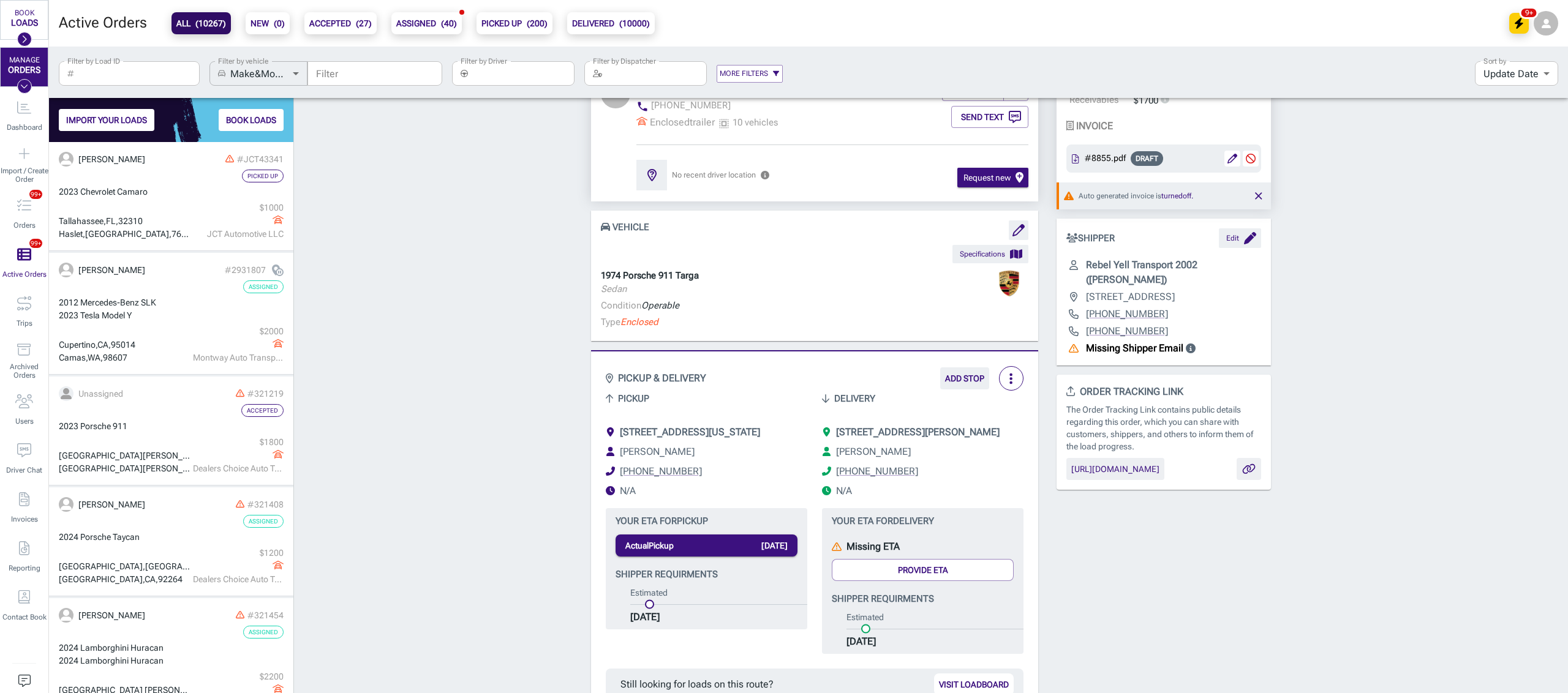
click at [499, 74] on input "Filter by Driver" at bounding box center [523, 73] width 102 height 25
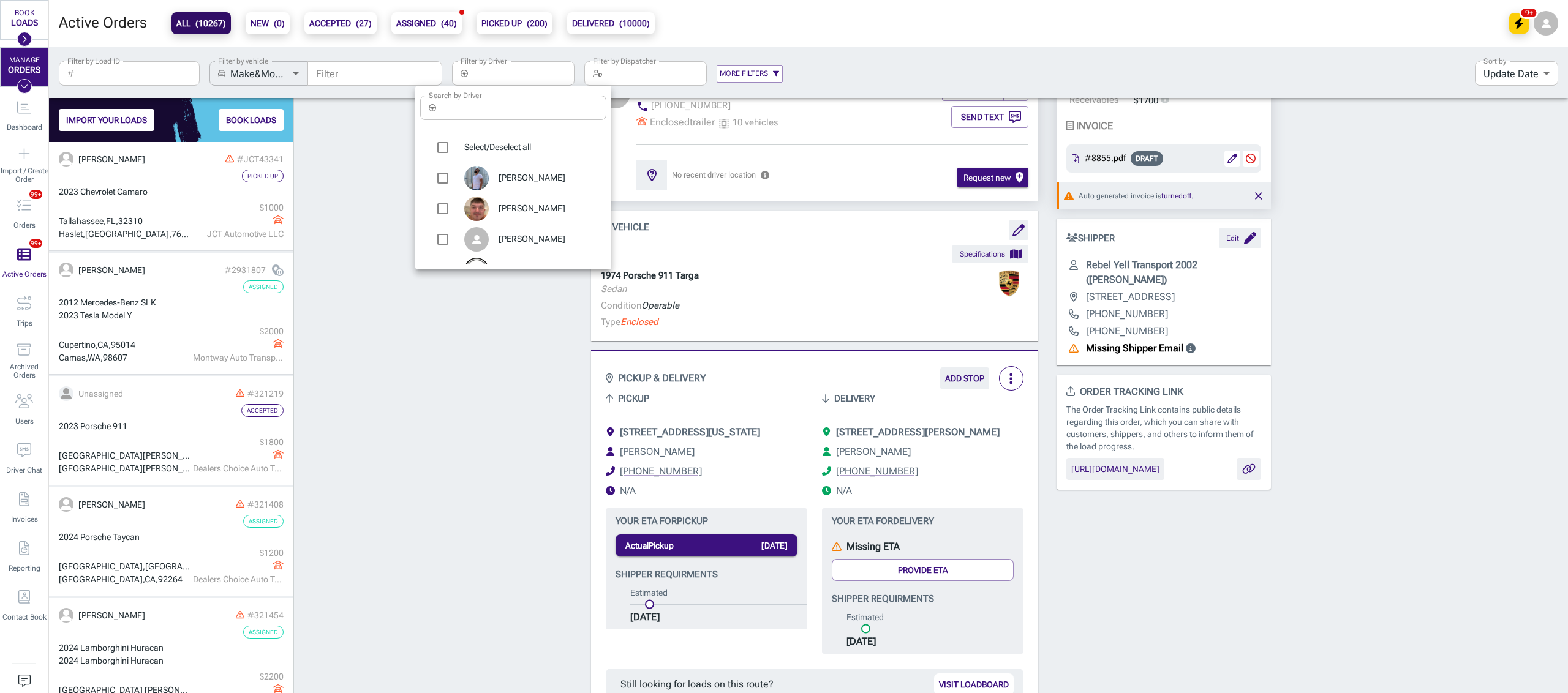
click at [466, 110] on input "Search by Driver" at bounding box center [523, 107] width 165 height 25
click at [462, 106] on input "Search by Driver" at bounding box center [523, 107] width 165 height 25
click at [450, 103] on input "Search by Driver" at bounding box center [523, 107] width 165 height 25
type input "MAR"
click at [534, 204] on span "[PERSON_NAME]" at bounding box center [548, 208] width 98 height 12
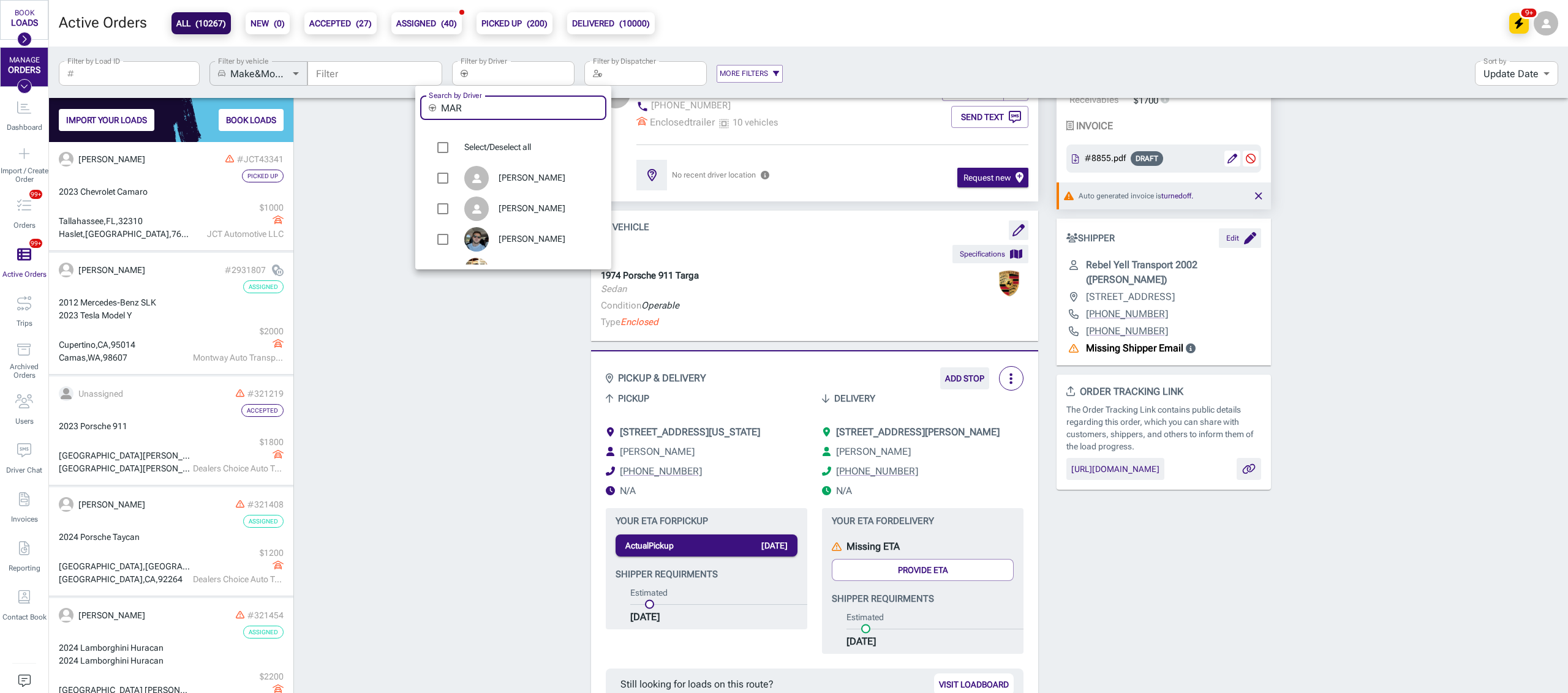
type input "[PERSON_NAME]"
checkbox input "true"
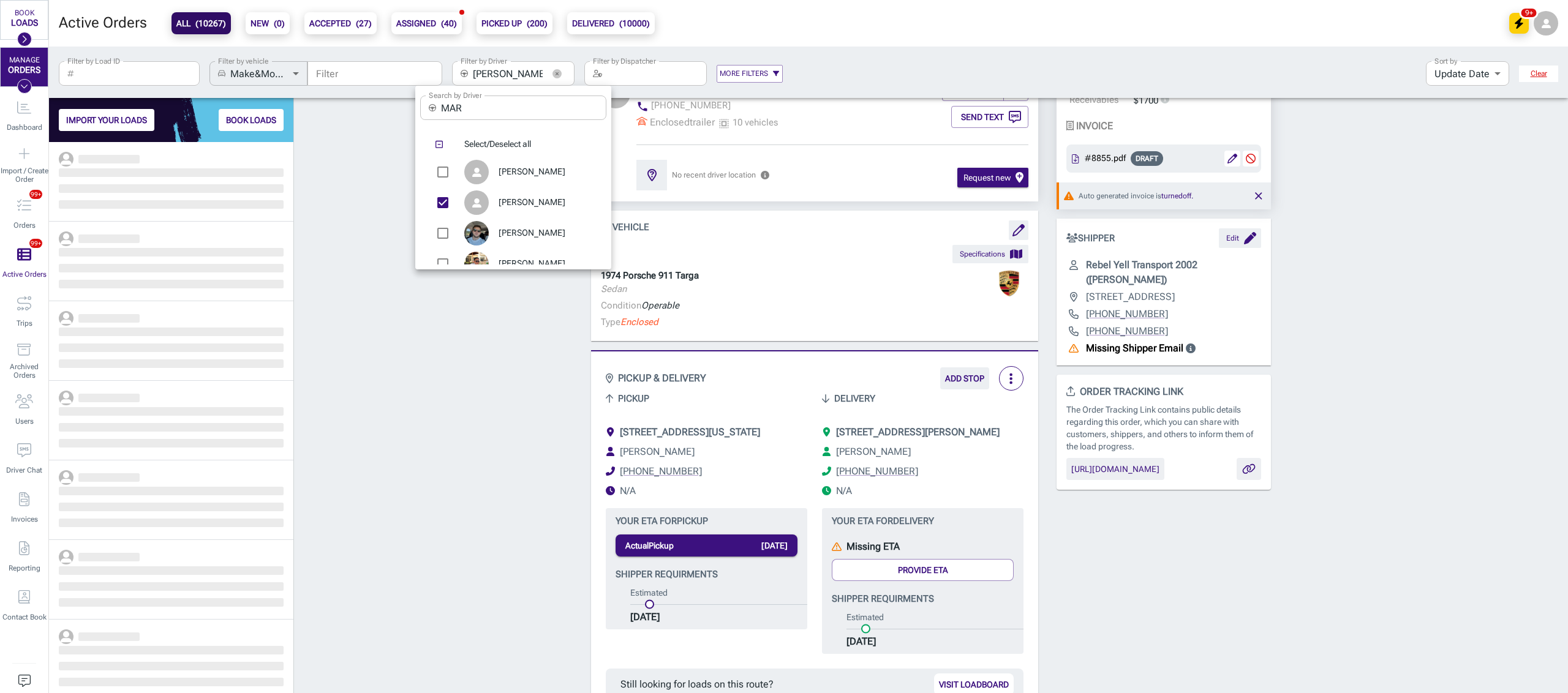
scroll to position [539, 232]
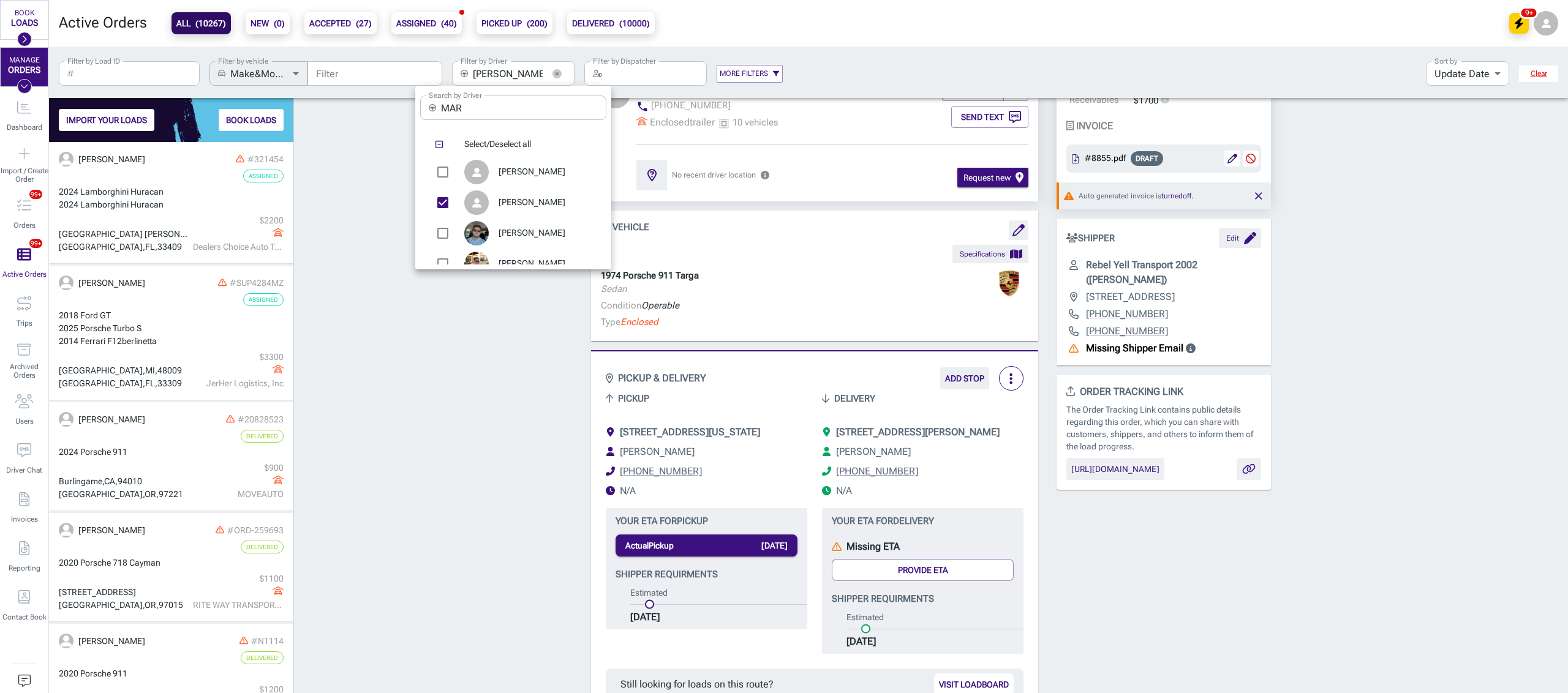
click at [453, 434] on div at bounding box center [784, 346] width 1568 height 693
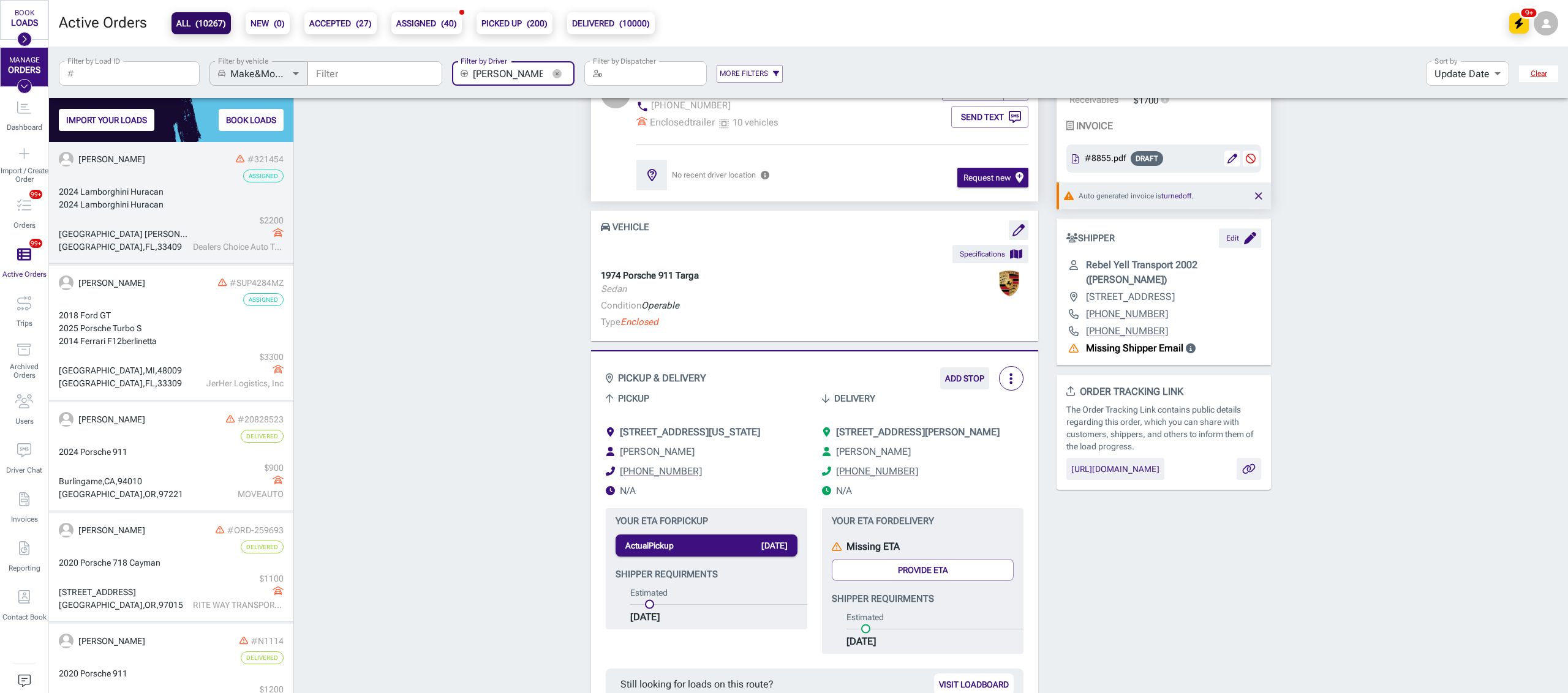
click at [206, 191] on div "2024 Lamborghini Huracan" at bounding box center [171, 191] width 225 height 13
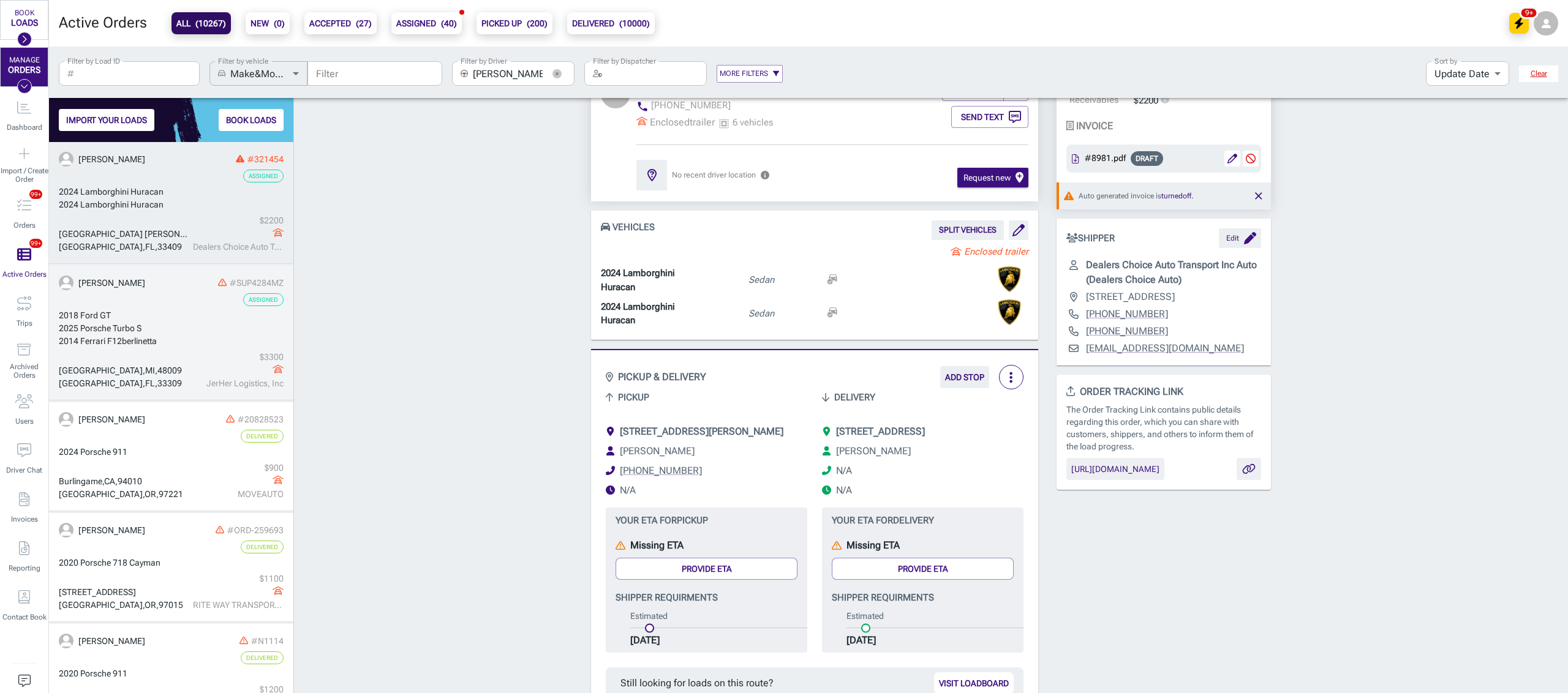
click at [183, 325] on div "2025 Porsche Turbo S" at bounding box center [171, 328] width 225 height 13
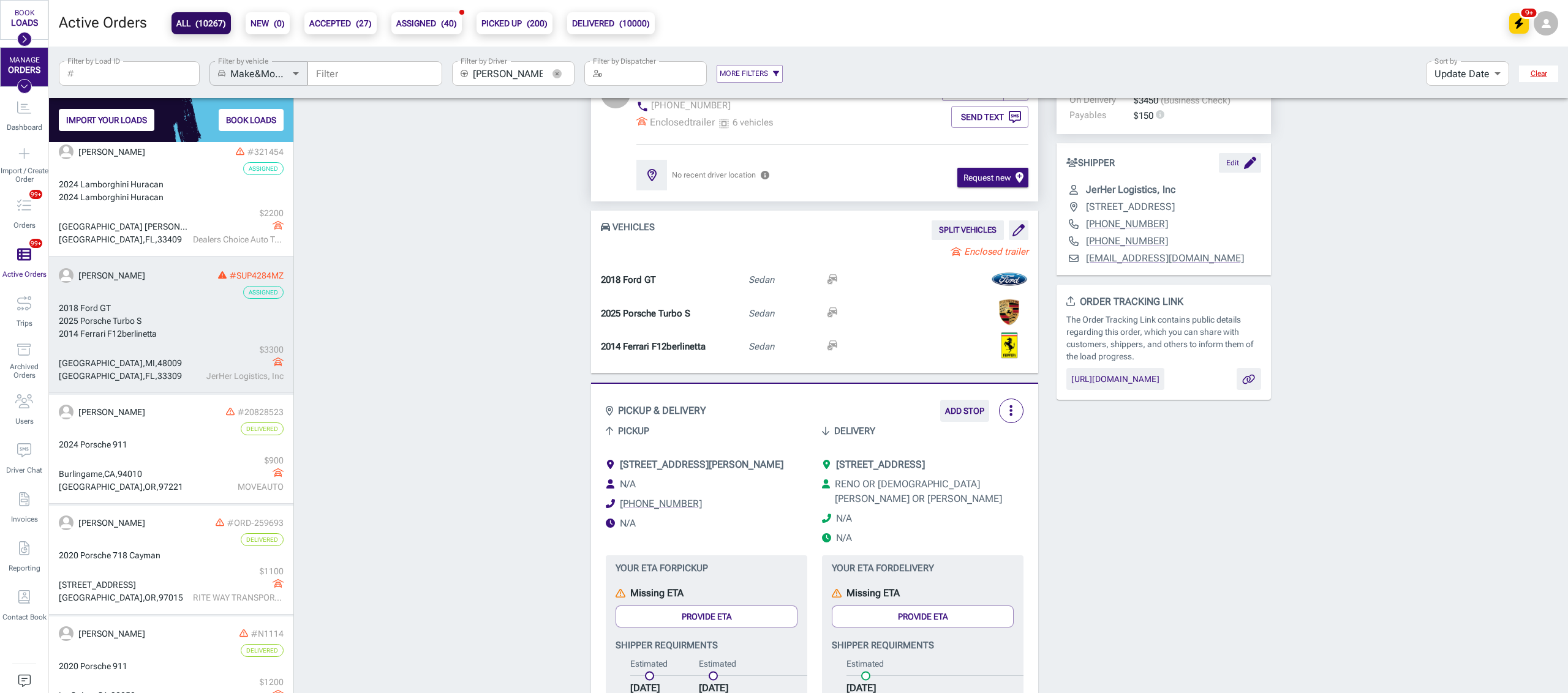
scroll to position [10, 0]
